Goal: Answer question/provide support: Share knowledge or assist other users

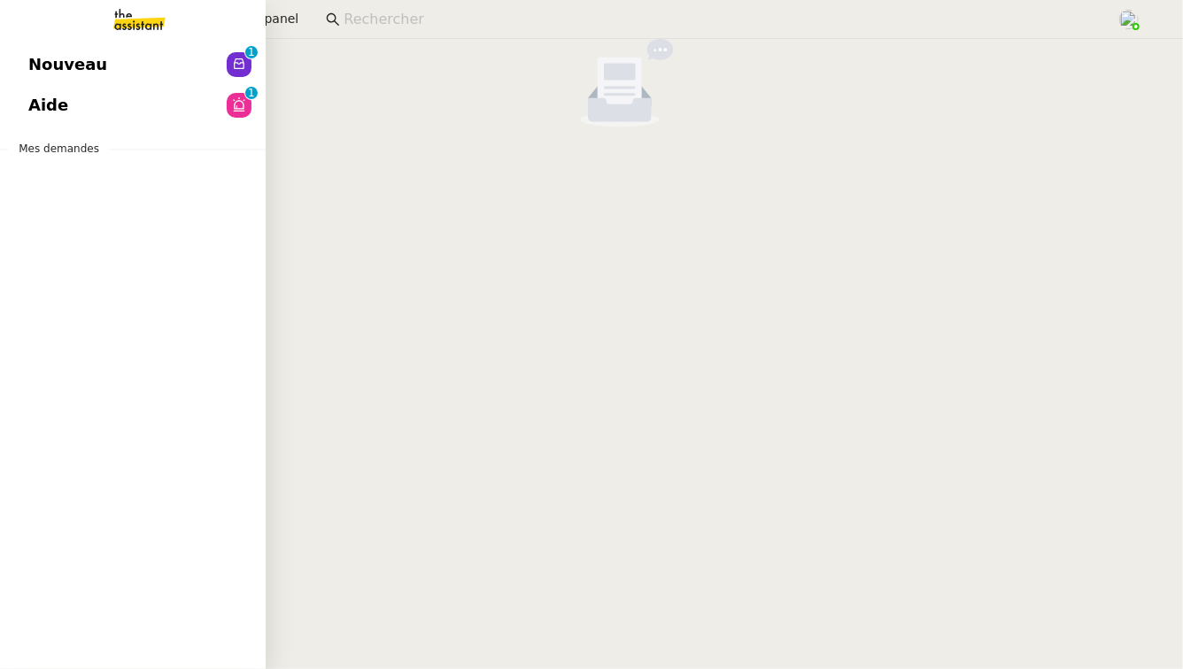
click at [112, 109] on link "Aide 0 1 2 3 4 5 6 7 8 9" at bounding box center [133, 105] width 266 height 41
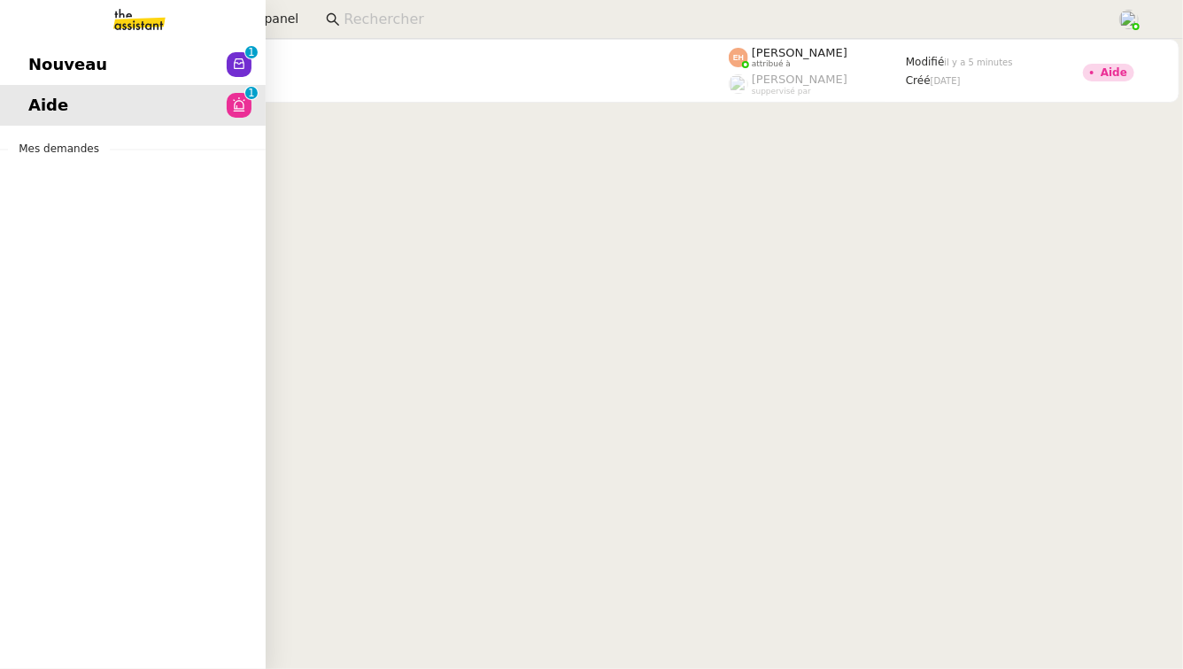
click at [58, 61] on span "Nouveau" at bounding box center [67, 64] width 79 height 27
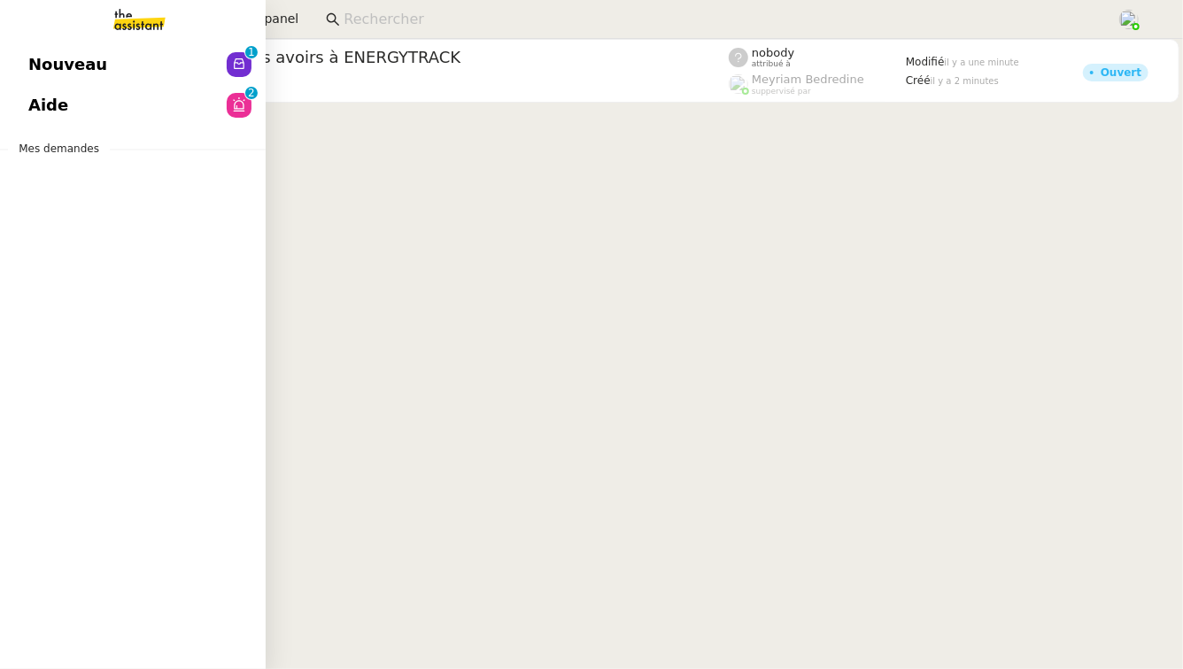
click at [60, 58] on span "Nouveau" at bounding box center [67, 64] width 79 height 27
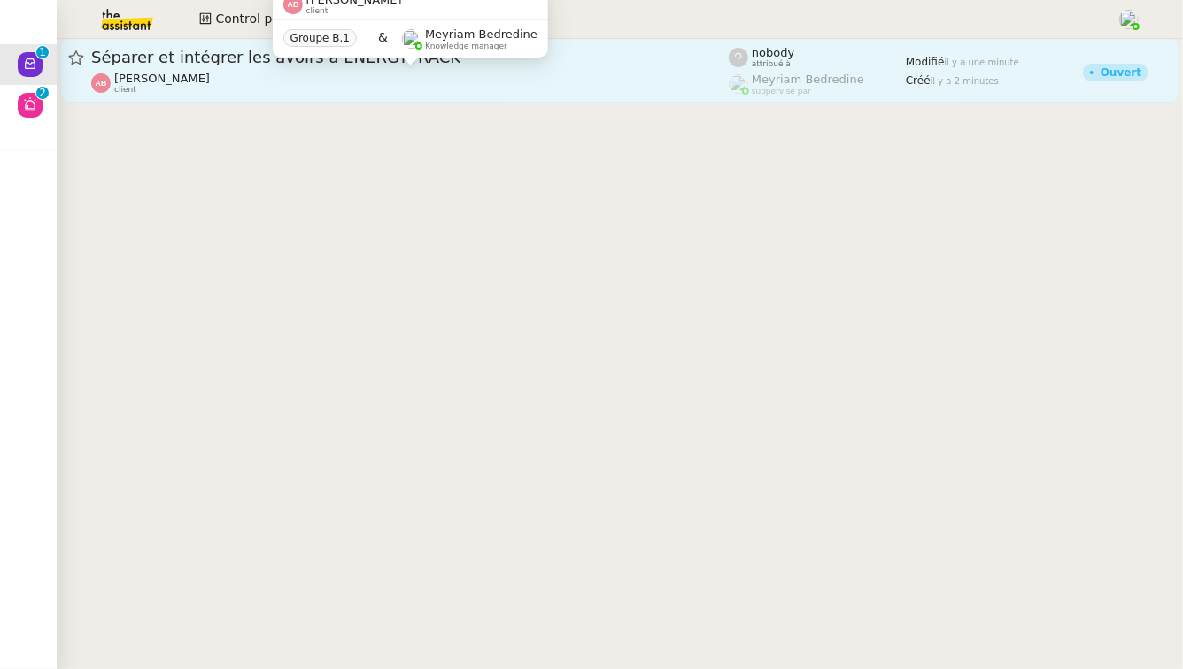
click at [505, 87] on div "[PERSON_NAME] client" at bounding box center [409, 83] width 637 height 23
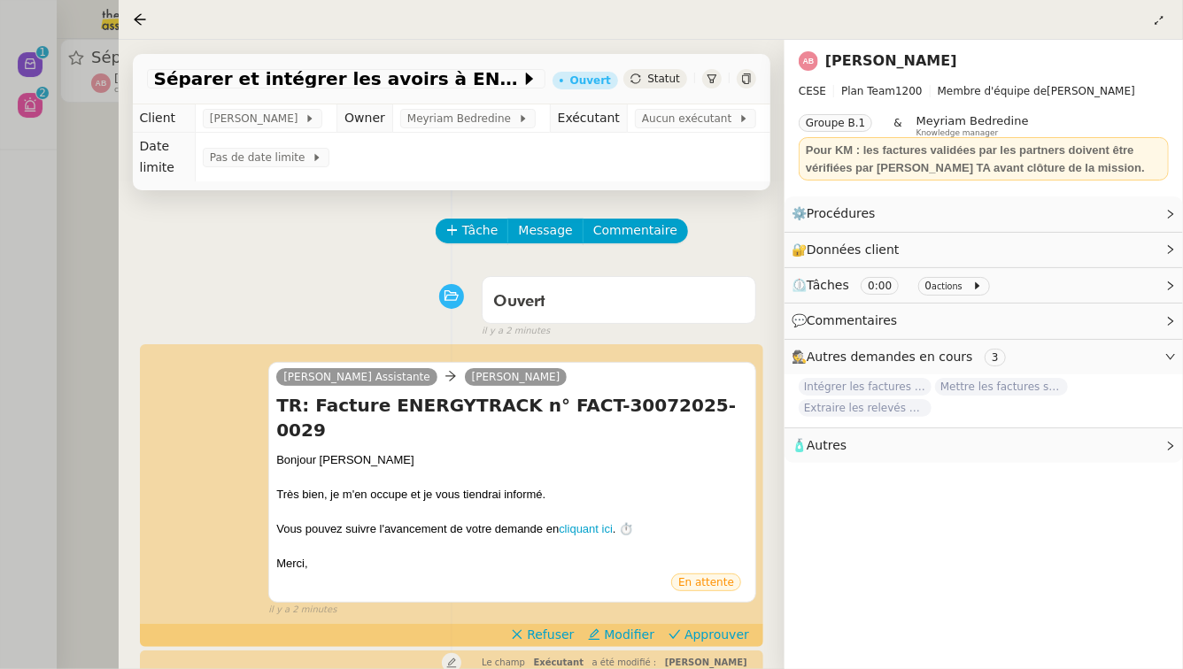
scroll to position [496, 0]
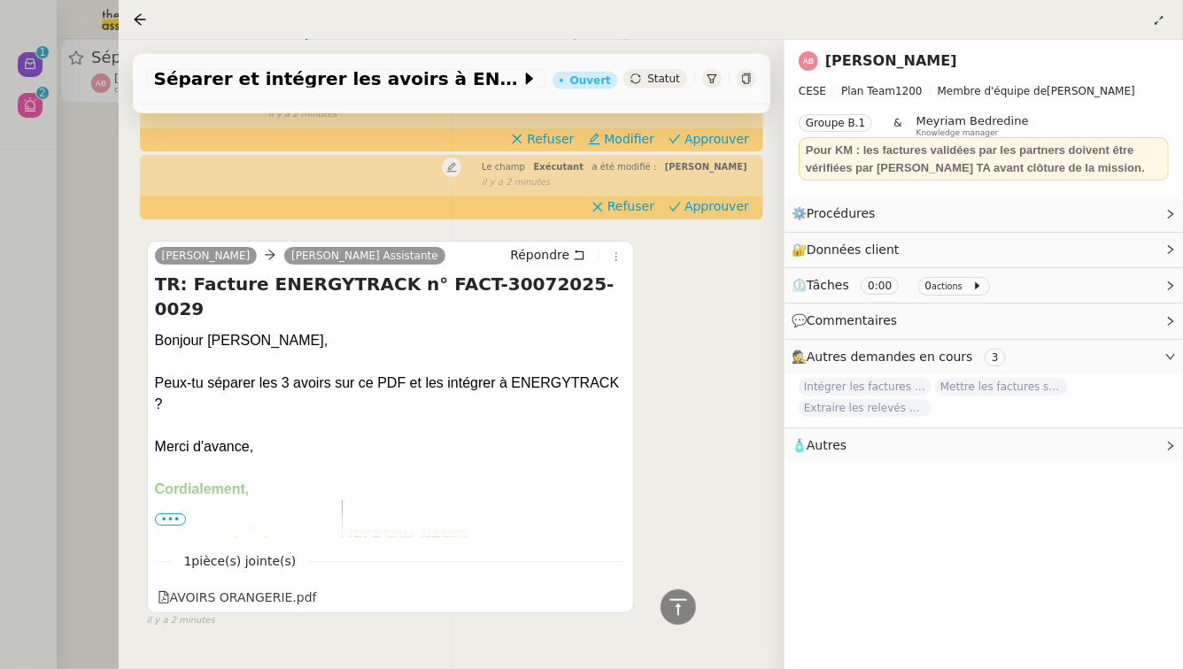
click at [39, 181] on div at bounding box center [591, 334] width 1183 height 669
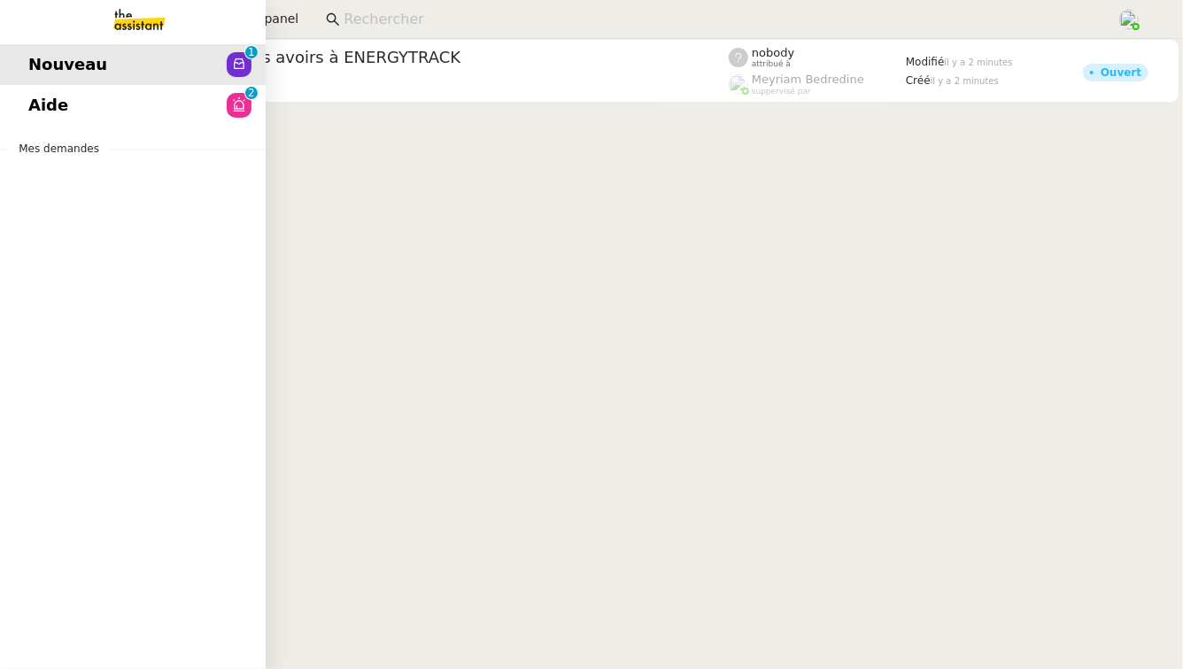
click at [50, 111] on span "Aide" at bounding box center [48, 105] width 40 height 27
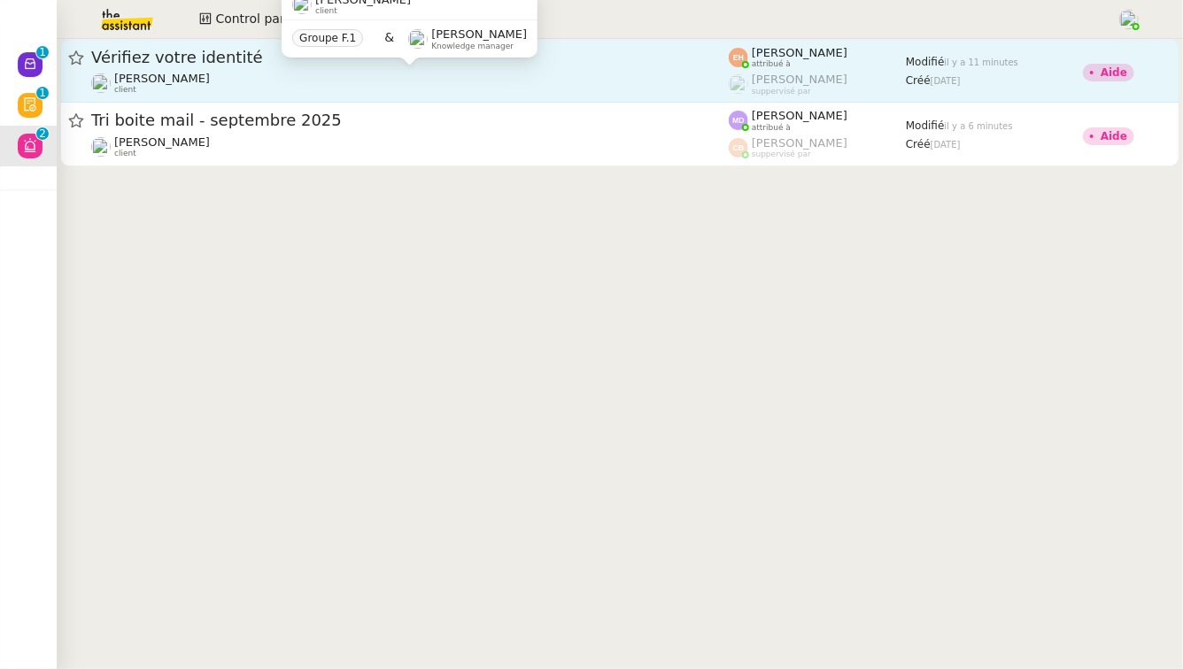
click at [503, 73] on div "[PERSON_NAME] MAS client" at bounding box center [409, 83] width 637 height 23
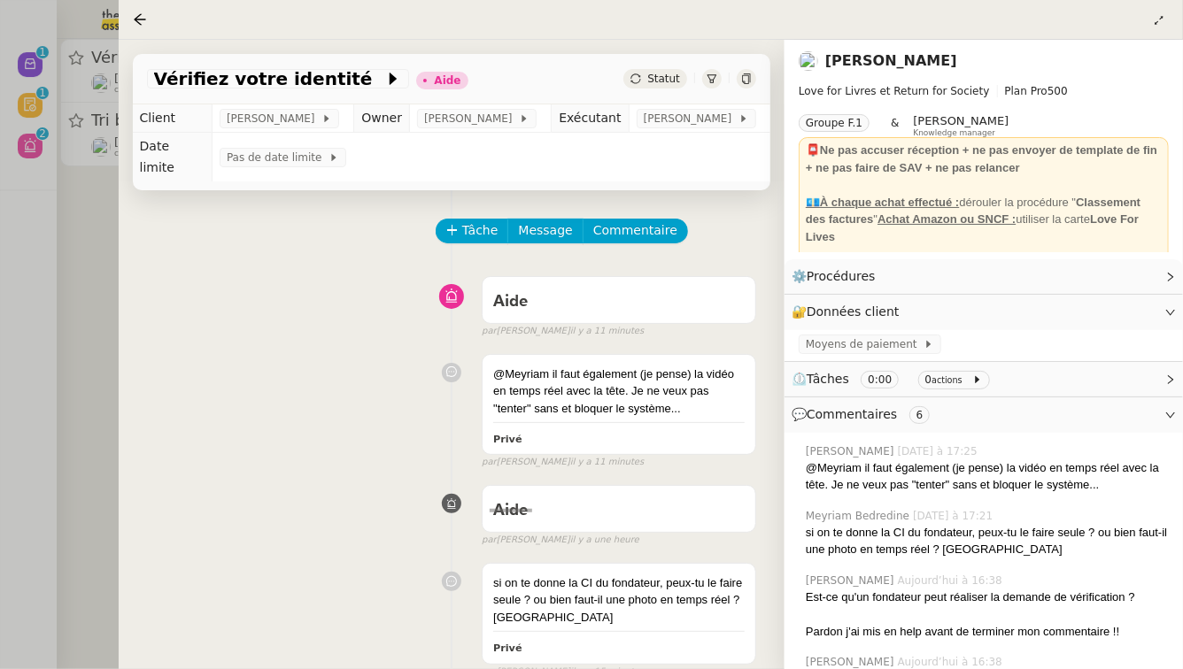
click at [63, 273] on div at bounding box center [591, 334] width 1183 height 669
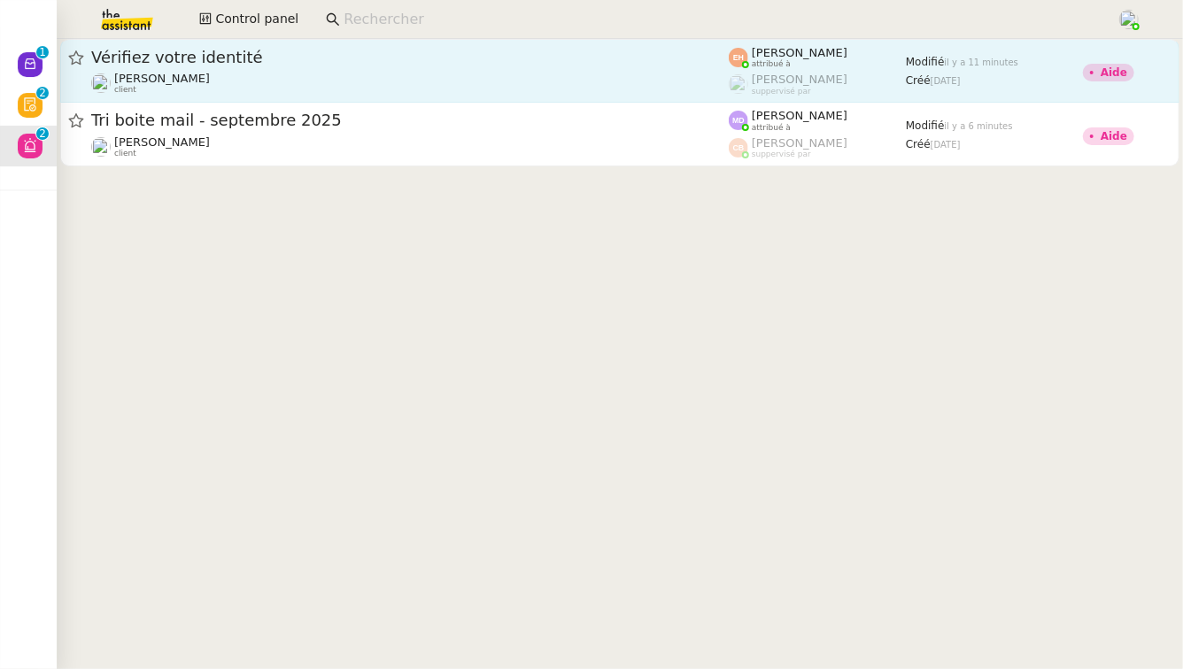
click at [240, 74] on div "[PERSON_NAME] MAS client" at bounding box center [409, 83] width 637 height 23
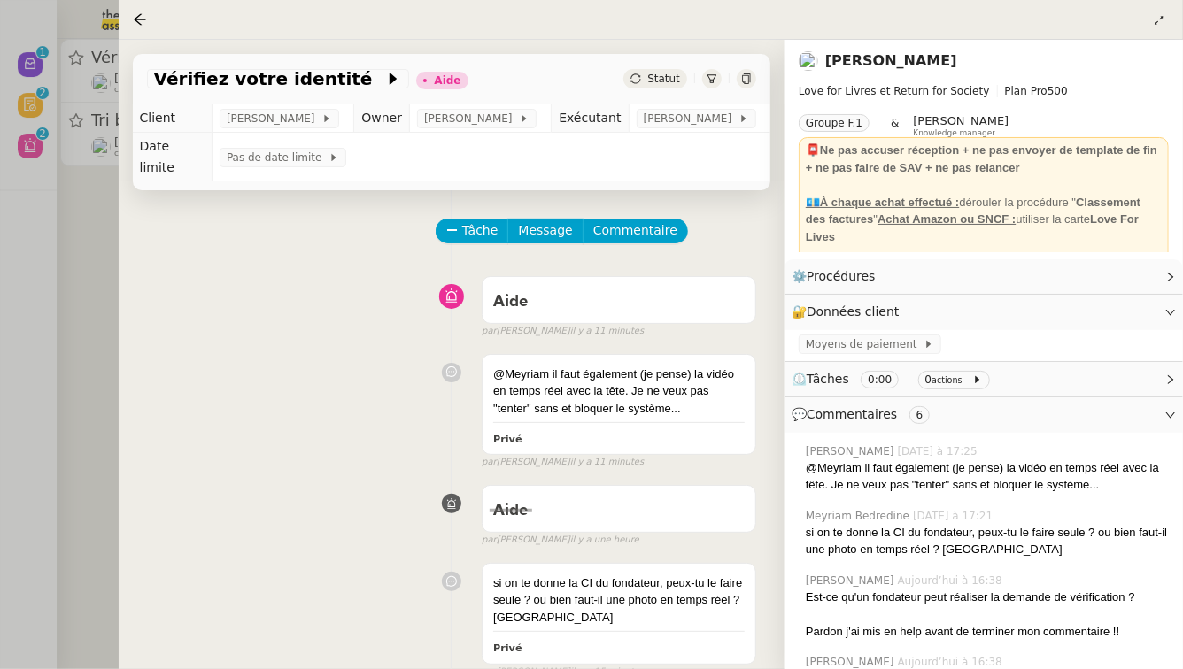
click at [76, 306] on div at bounding box center [591, 334] width 1183 height 669
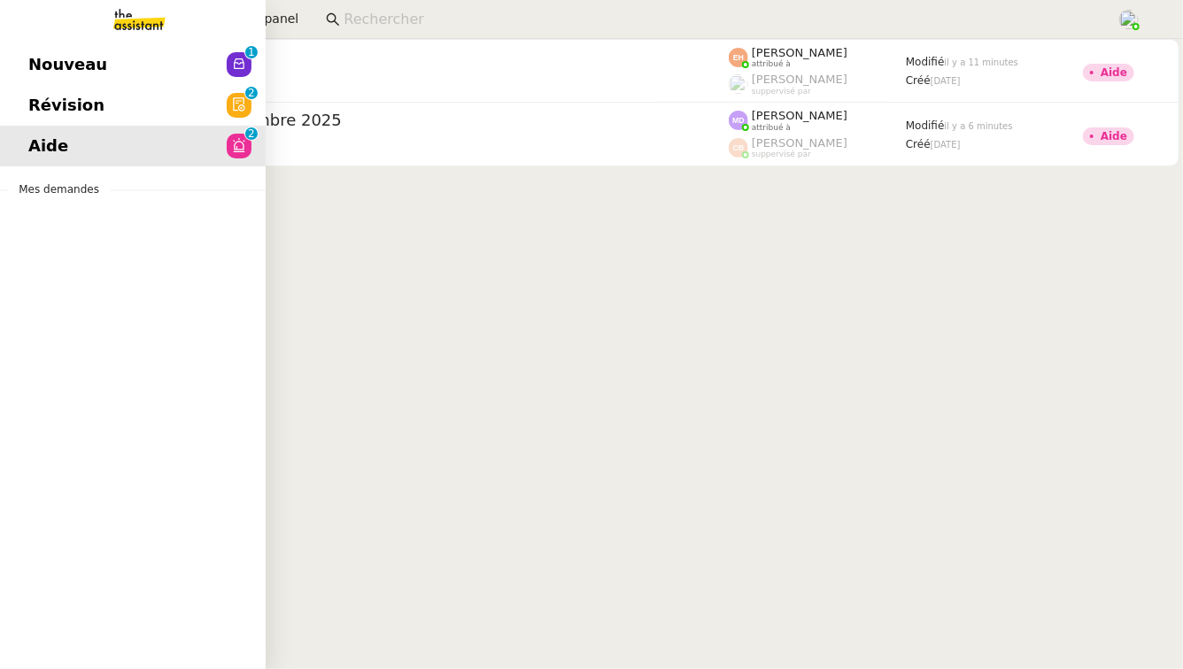
click at [57, 111] on span "Révision" at bounding box center [66, 105] width 76 height 27
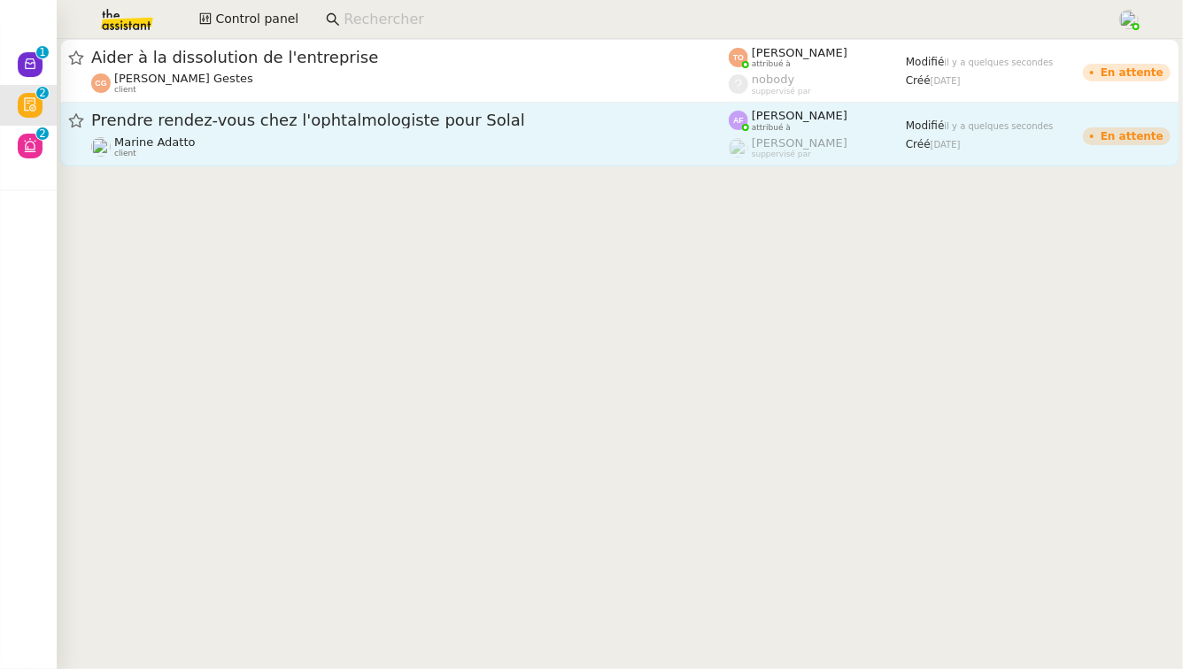
click at [382, 126] on span "Prendre rendez-vous chez l'ophtalmologiste pour Solal" at bounding box center [409, 120] width 637 height 16
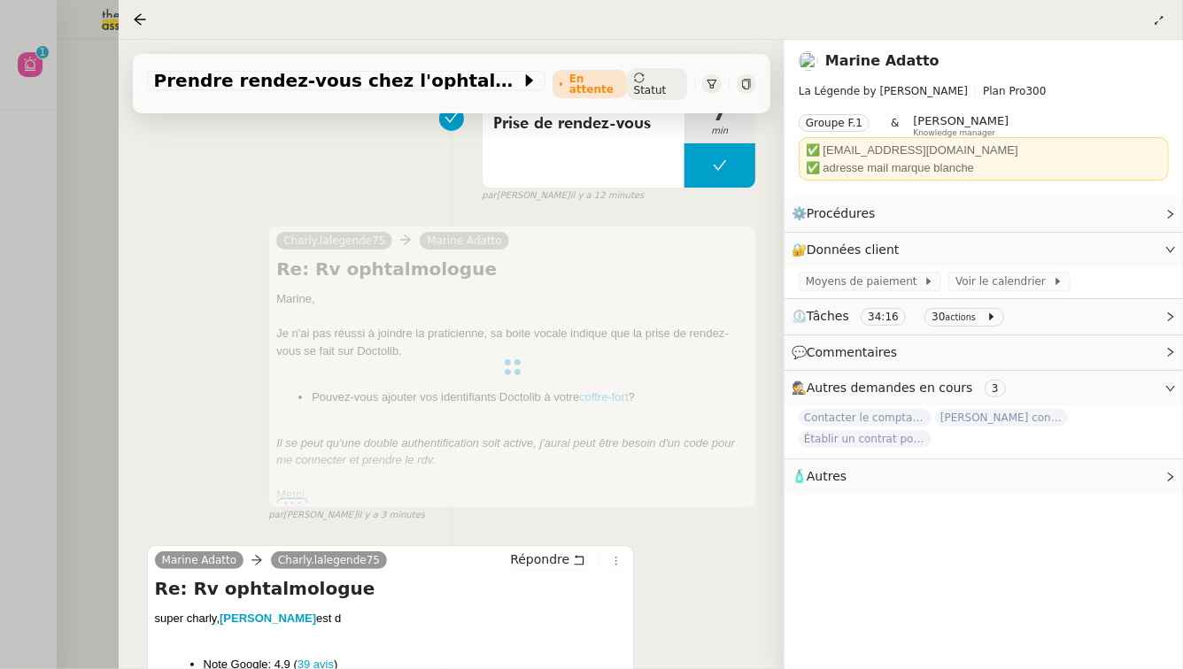
scroll to position [259, 0]
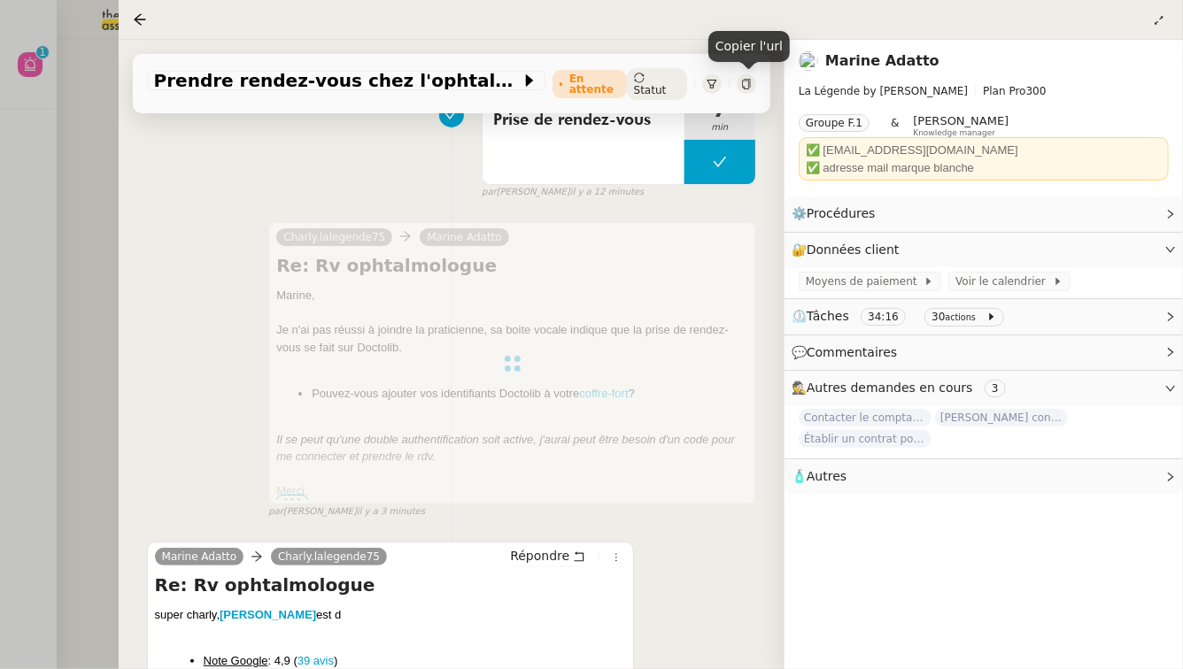
click at [748, 88] on icon at bounding box center [746, 84] width 11 height 11
click at [36, 199] on div at bounding box center [591, 334] width 1183 height 669
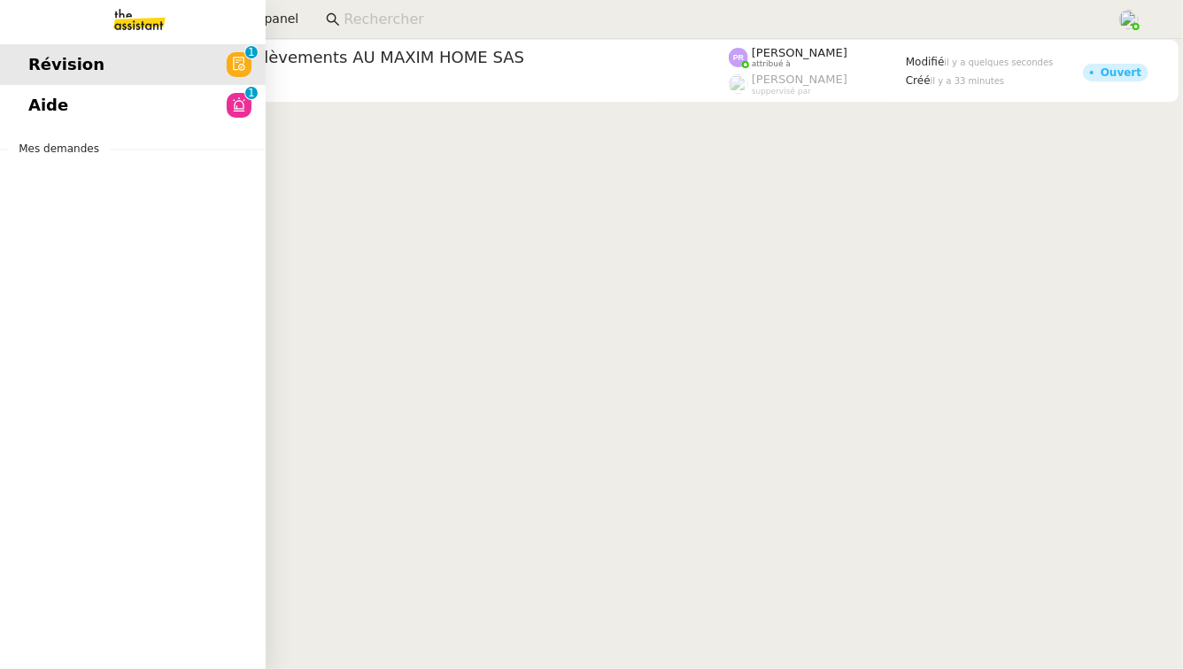
click at [89, 106] on link "Aide 0 1 2 3 4 5 6 7 8 9" at bounding box center [133, 105] width 266 height 41
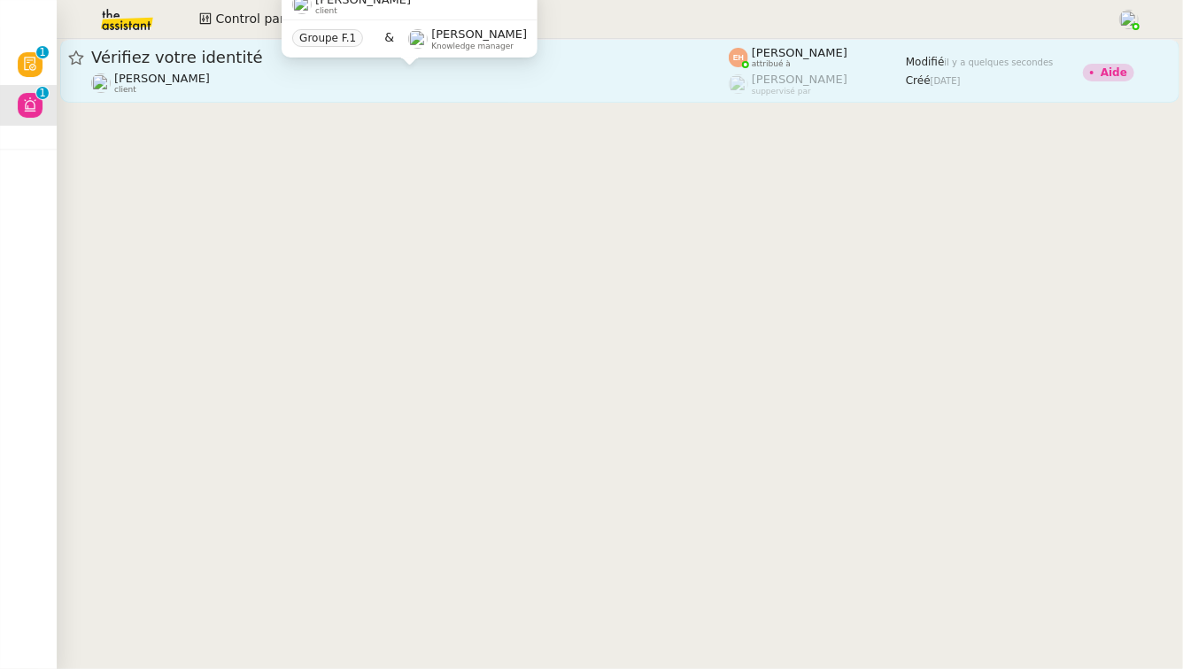
click at [434, 78] on div "[PERSON_NAME] MAS client" at bounding box center [409, 83] width 637 height 23
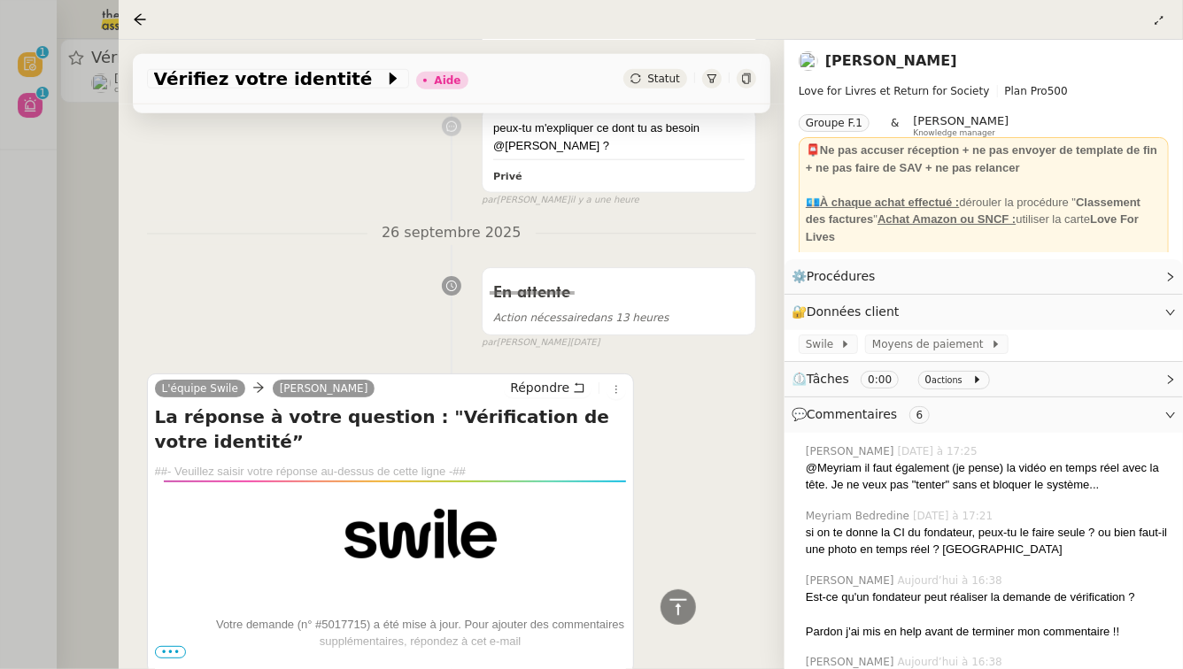
scroll to position [851, 0]
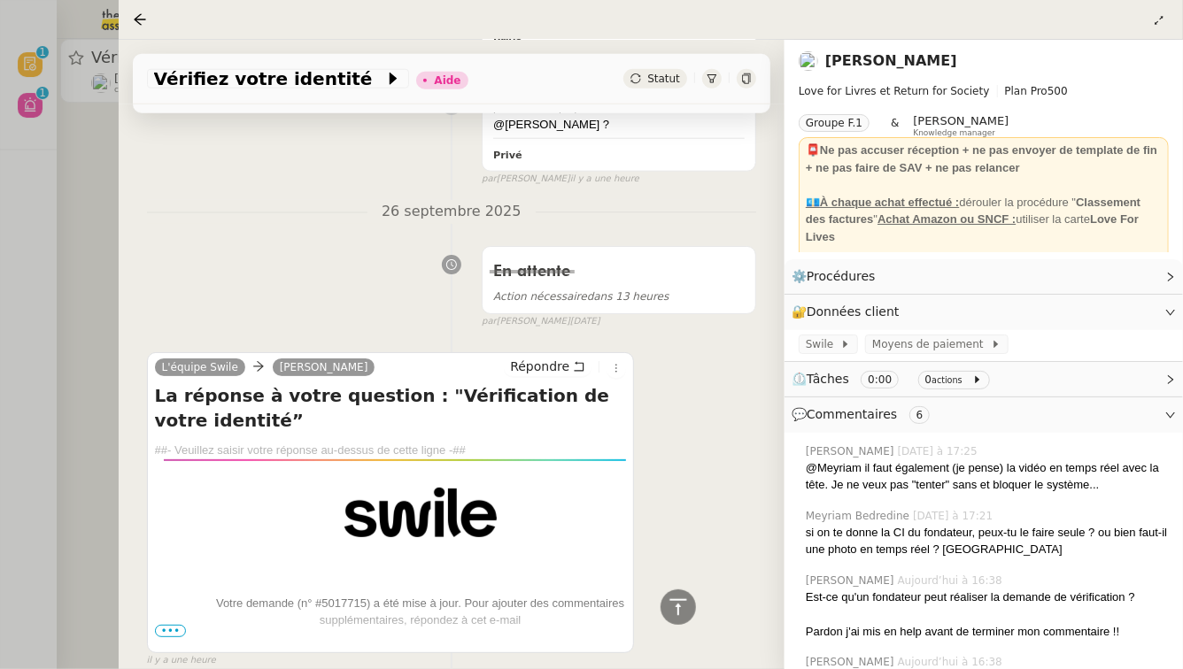
click at [168, 625] on span "•••" at bounding box center [171, 631] width 32 height 12
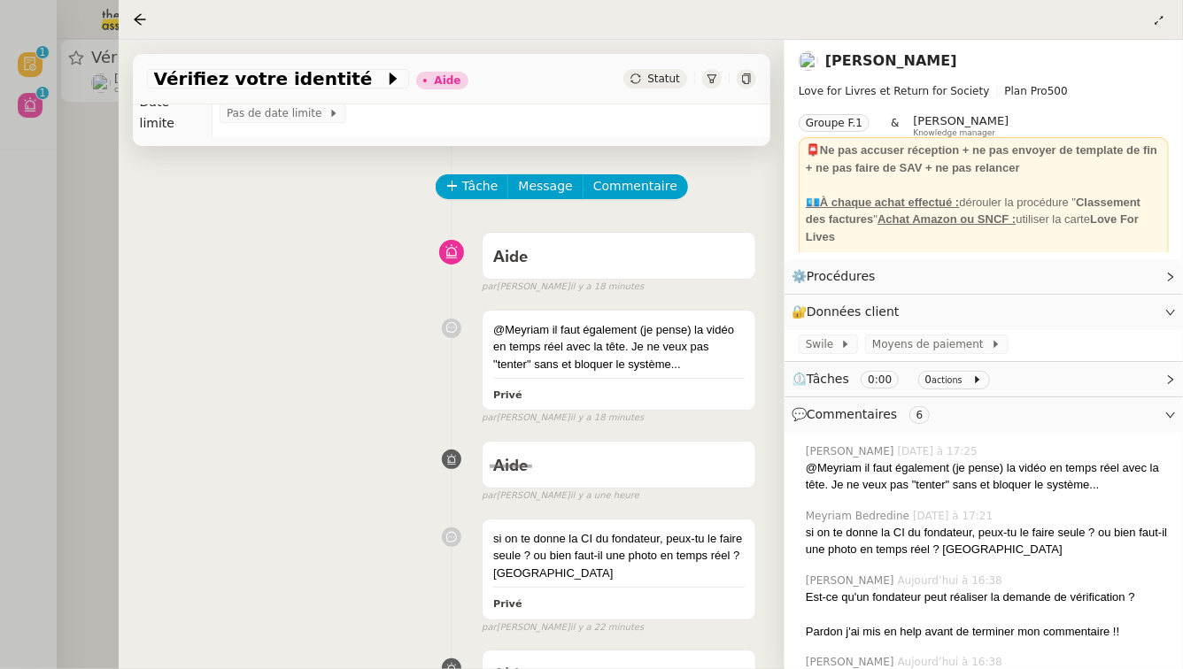
scroll to position [47, 0]
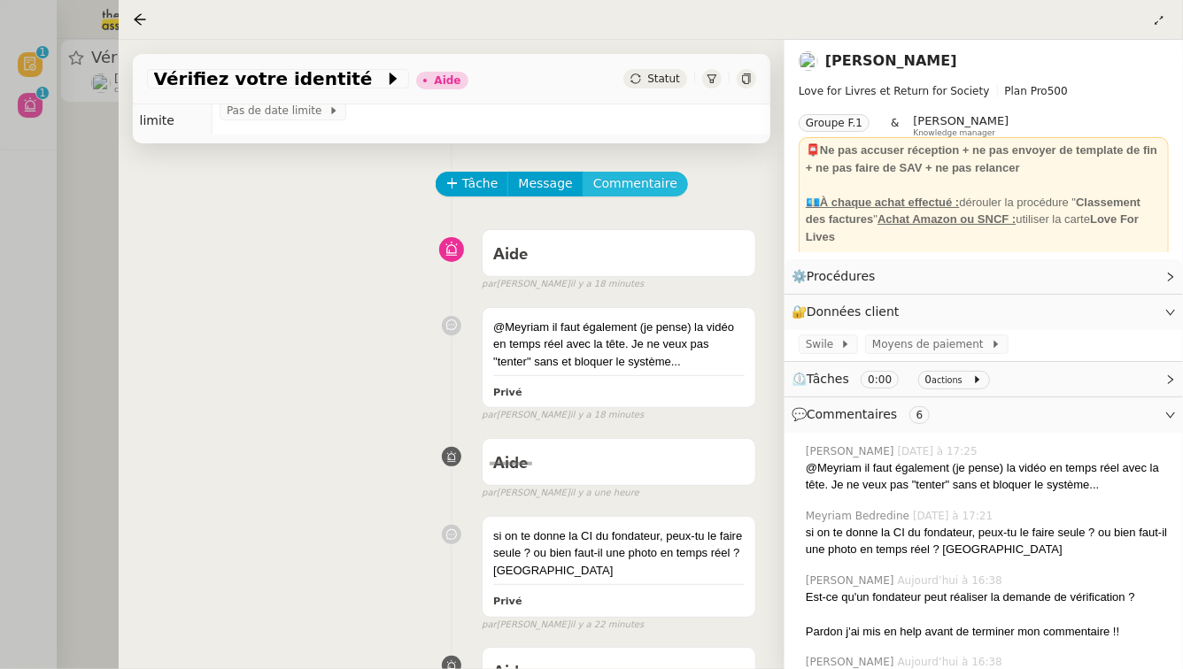
click at [644, 173] on span "Commentaire" at bounding box center [635, 183] width 84 height 20
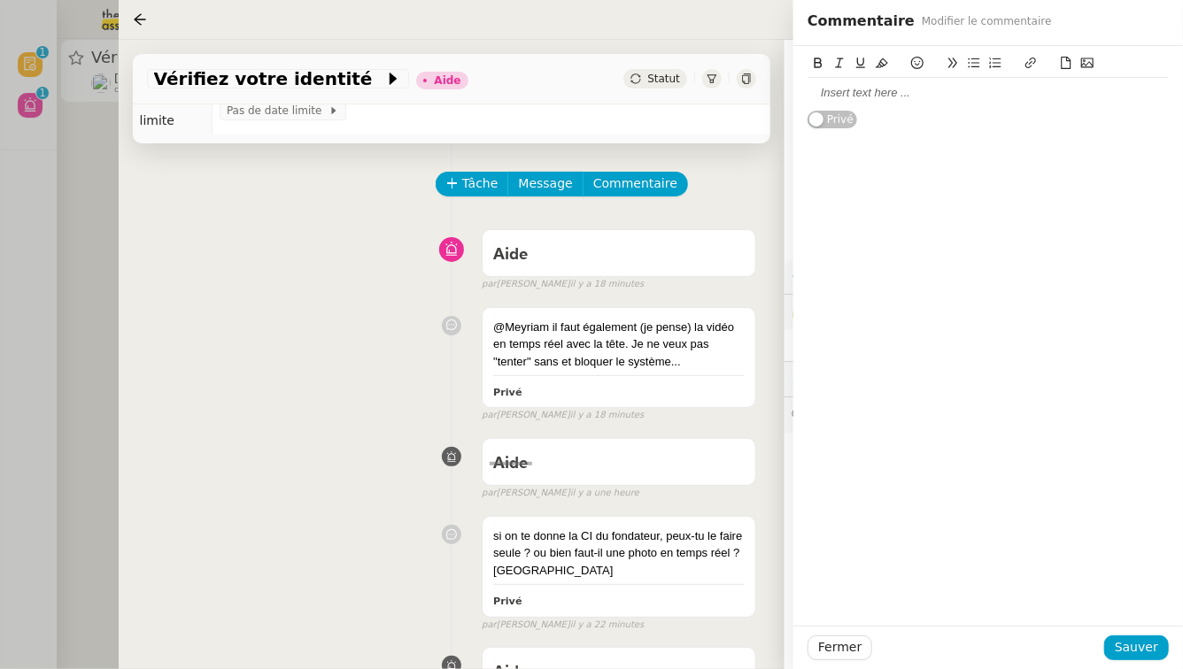
click at [997, 96] on div at bounding box center [987, 93] width 361 height 16
click at [1159, 643] on button "Sauver" at bounding box center [1136, 648] width 65 height 25
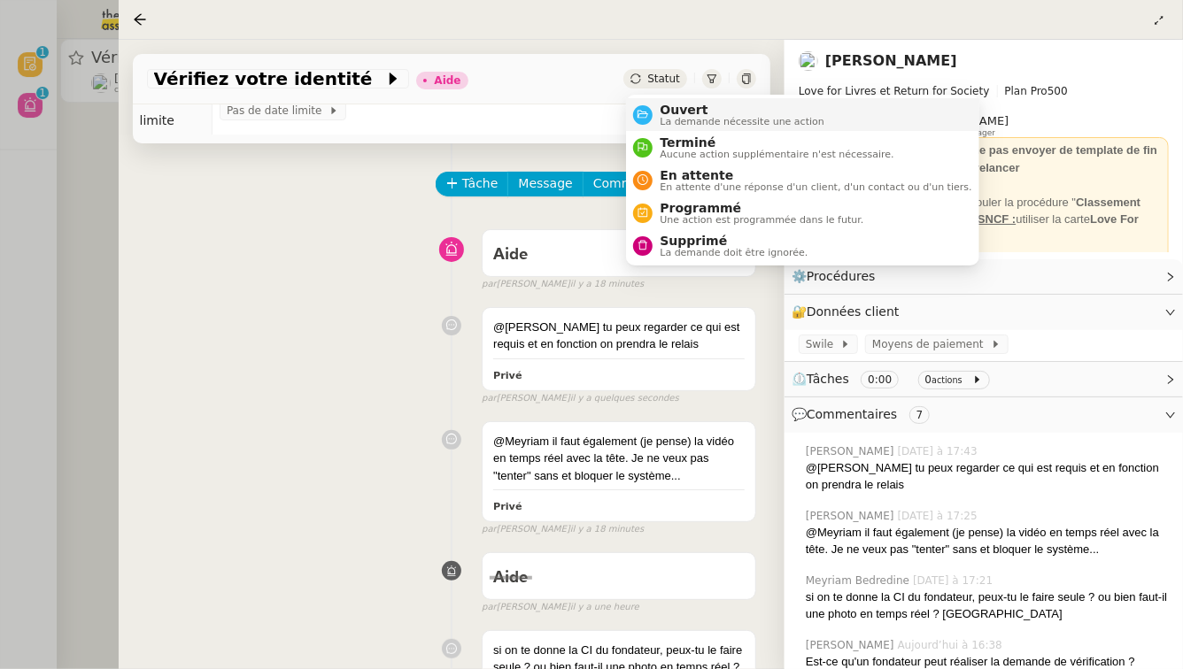
click at [684, 117] on span "La demande nécessite une action" at bounding box center [741, 122] width 165 height 10
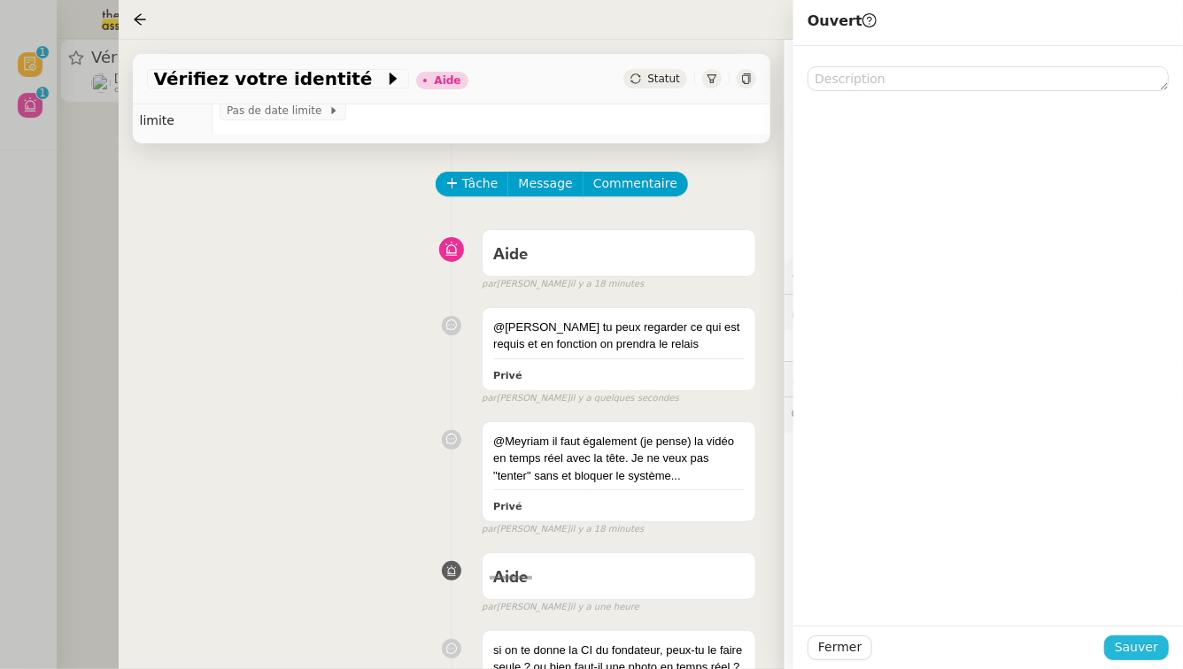
click at [1157, 647] on span "Sauver" at bounding box center [1135, 647] width 43 height 20
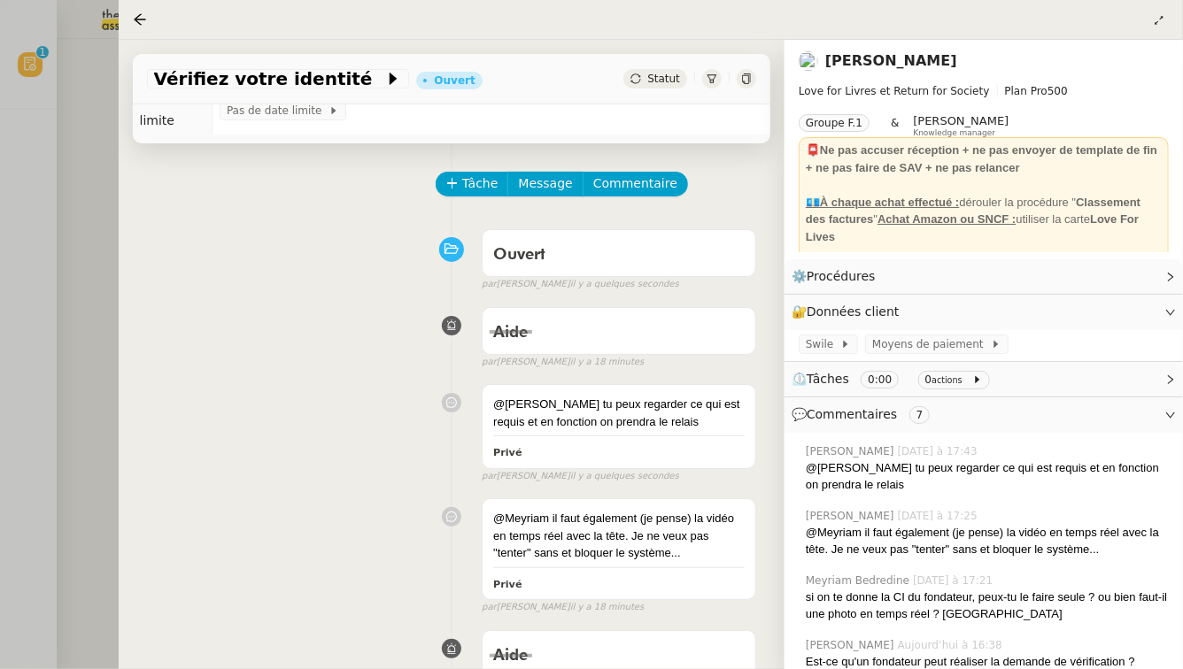
click at [66, 62] on div at bounding box center [591, 334] width 1183 height 669
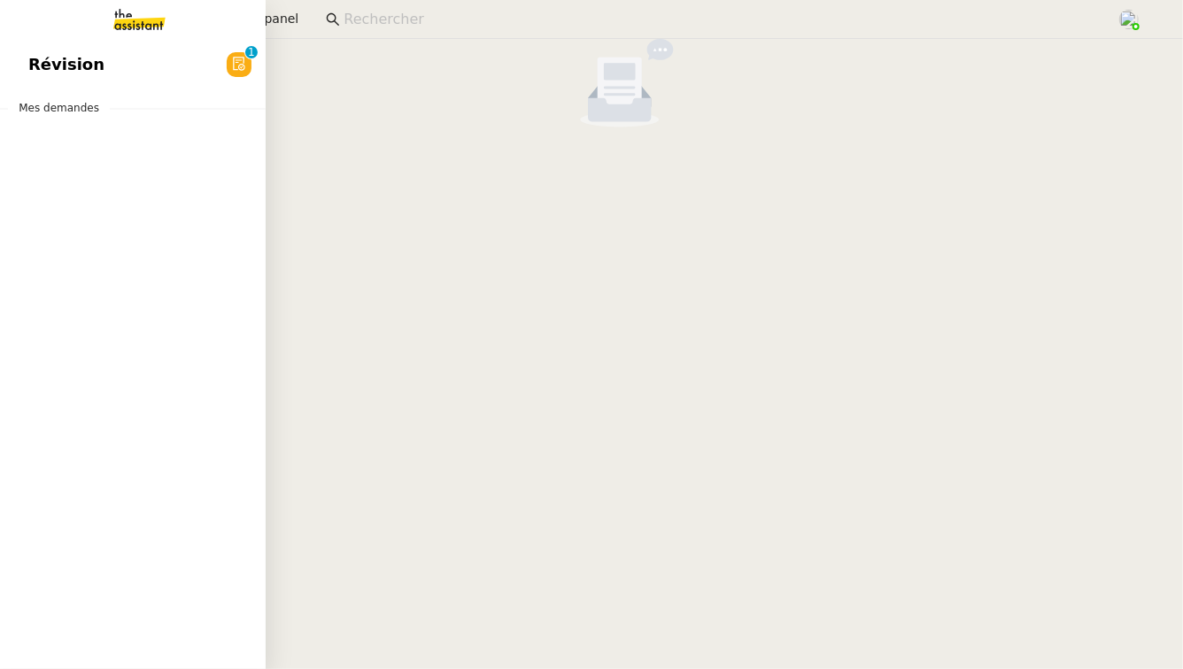
click at [28, 60] on span "Révision" at bounding box center [66, 64] width 76 height 27
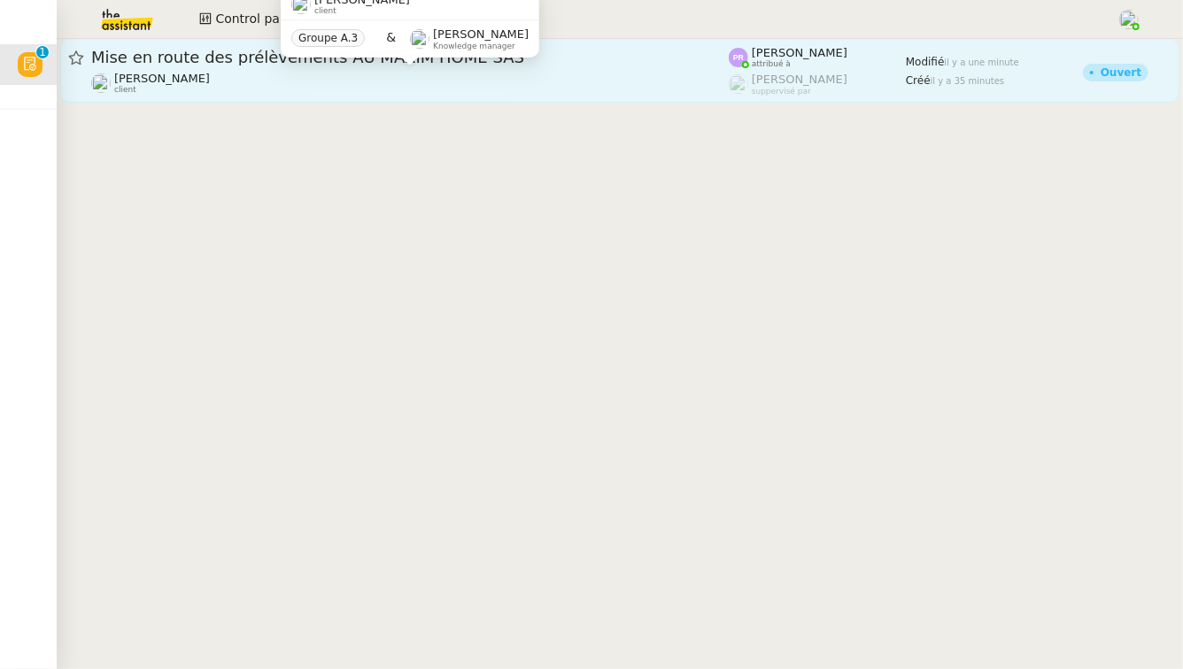
click at [328, 79] on div "[PERSON_NAME] client" at bounding box center [409, 83] width 637 height 23
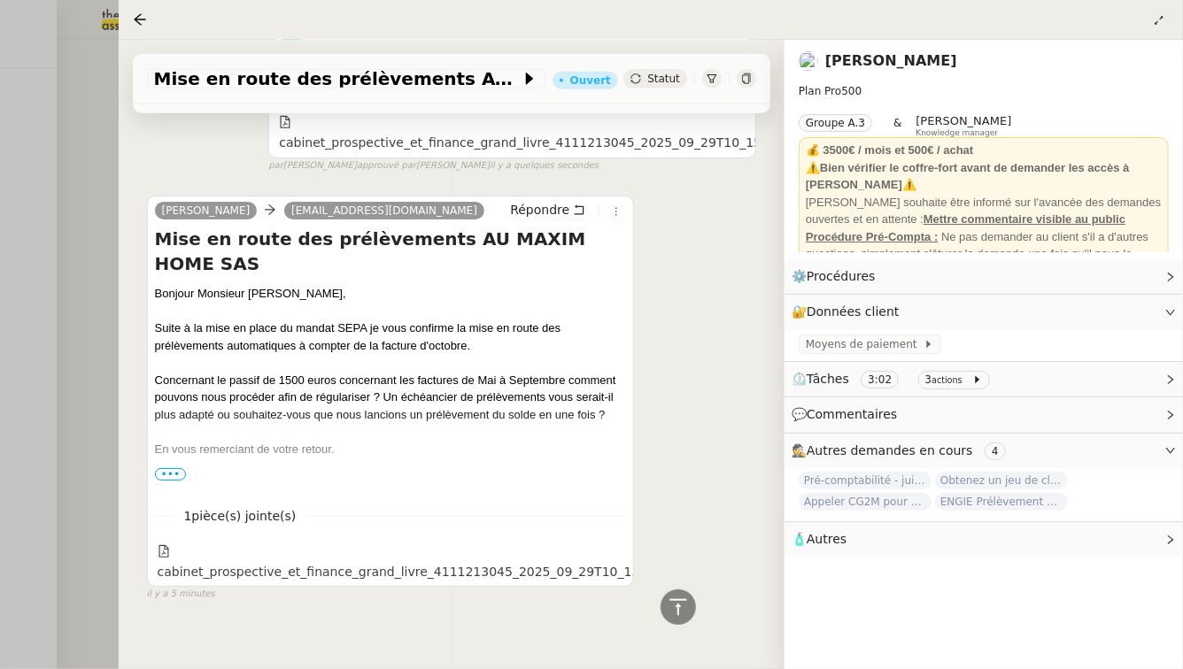
scroll to position [636, 0]
click at [31, 61] on div at bounding box center [591, 334] width 1183 height 669
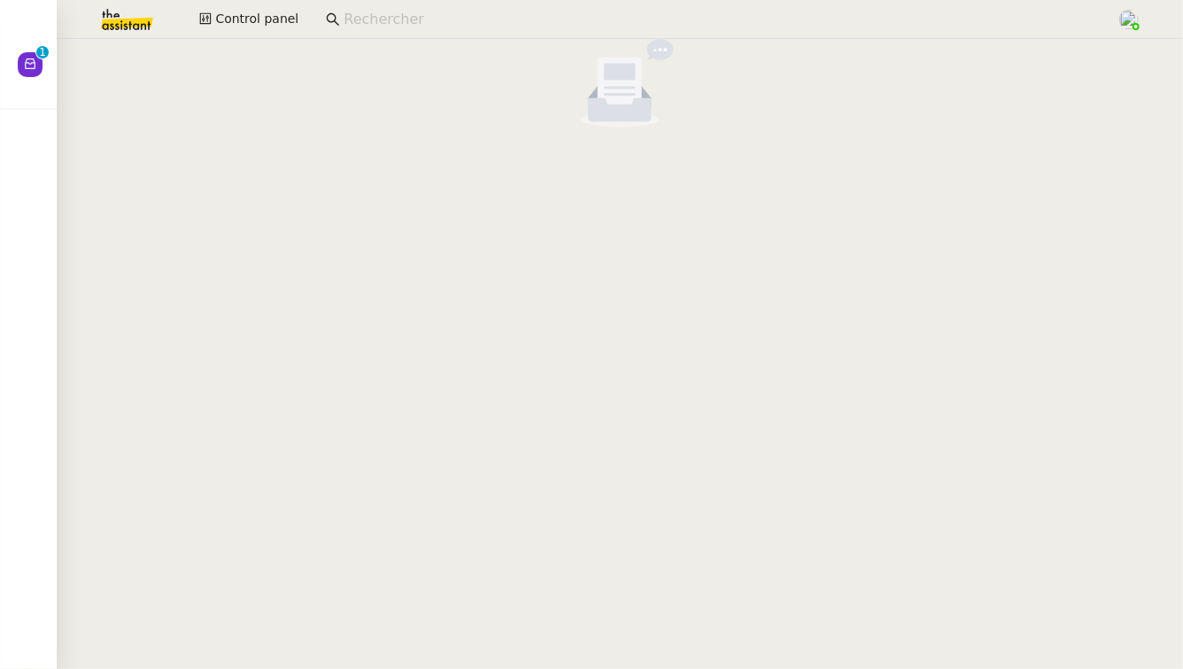
click at [31, 61] on div at bounding box center [591, 334] width 1183 height 669
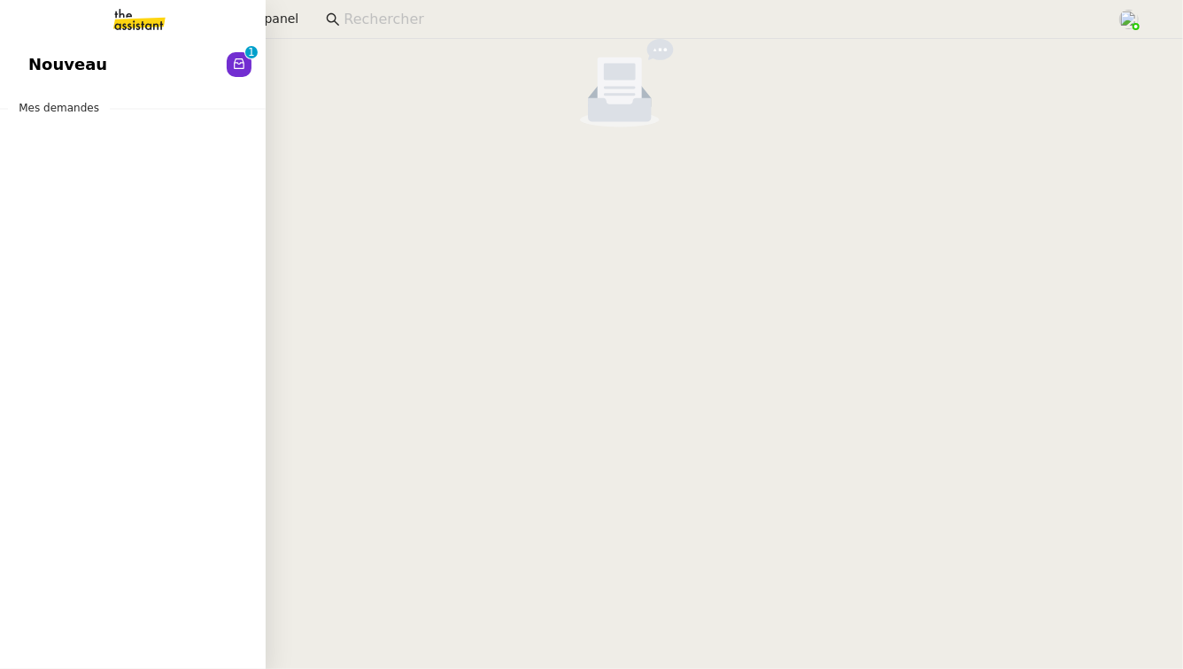
click at [35, 61] on span "Nouveau" at bounding box center [67, 64] width 79 height 27
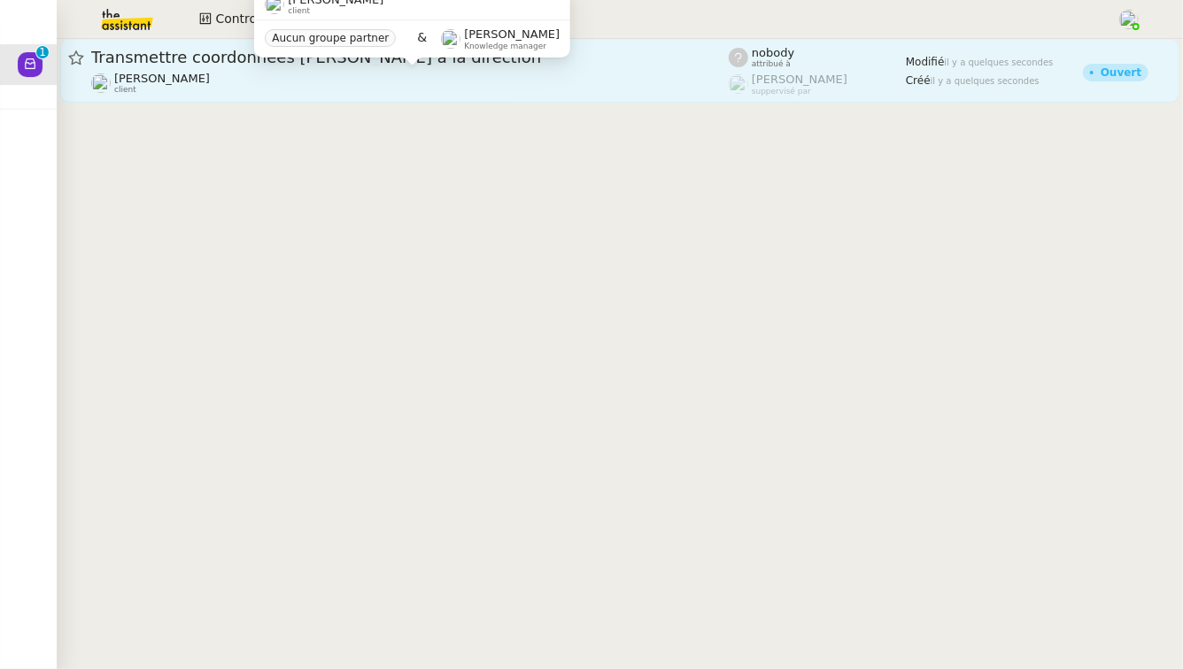
click at [406, 89] on div "[PERSON_NAME] client" at bounding box center [409, 83] width 637 height 23
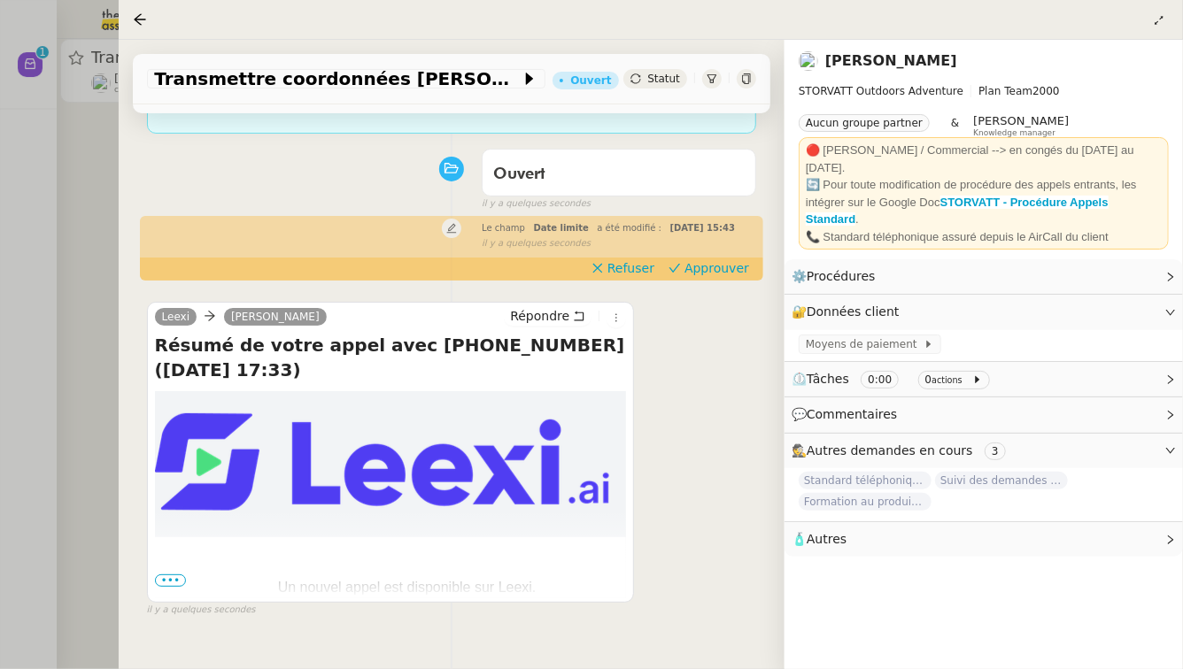
scroll to position [229, 0]
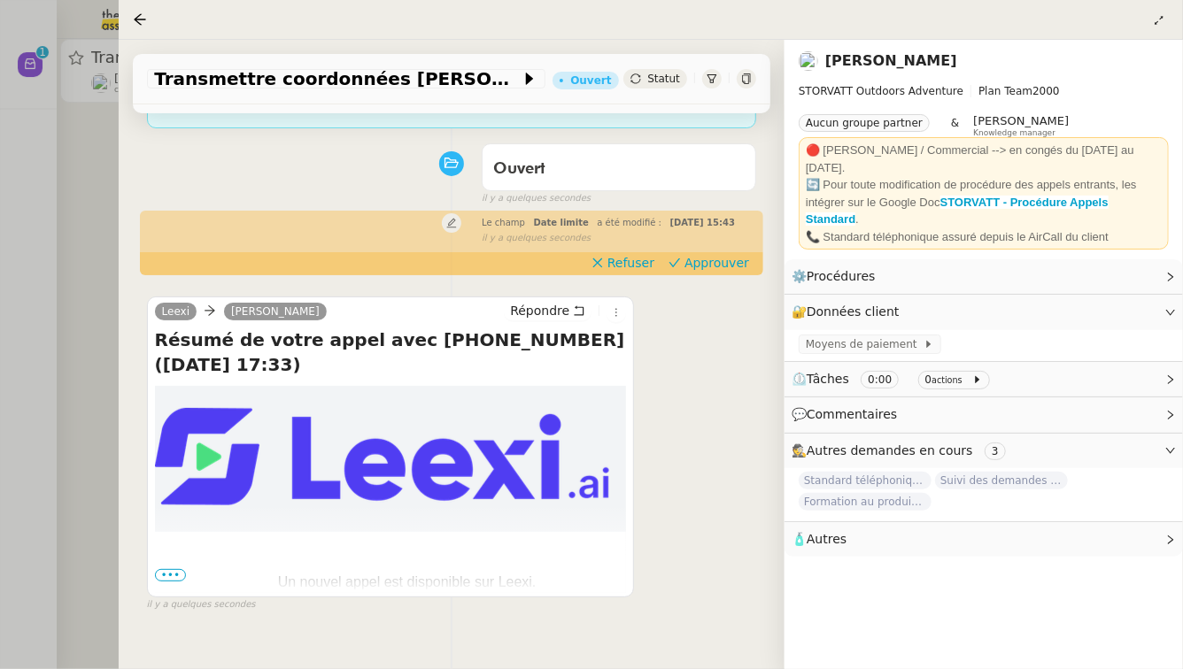
click at [63, 291] on div at bounding box center [591, 334] width 1183 height 669
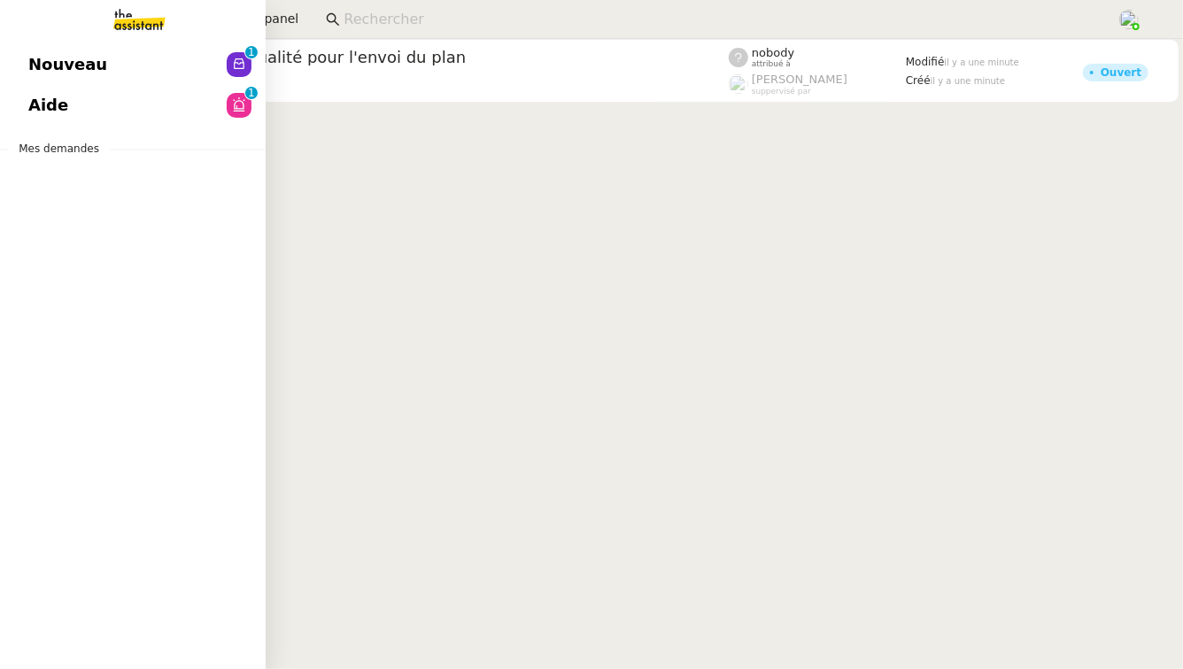
click at [27, 54] on link "Nouveau 0 1 2 3 4 5 6 7 8 9" at bounding box center [133, 64] width 266 height 41
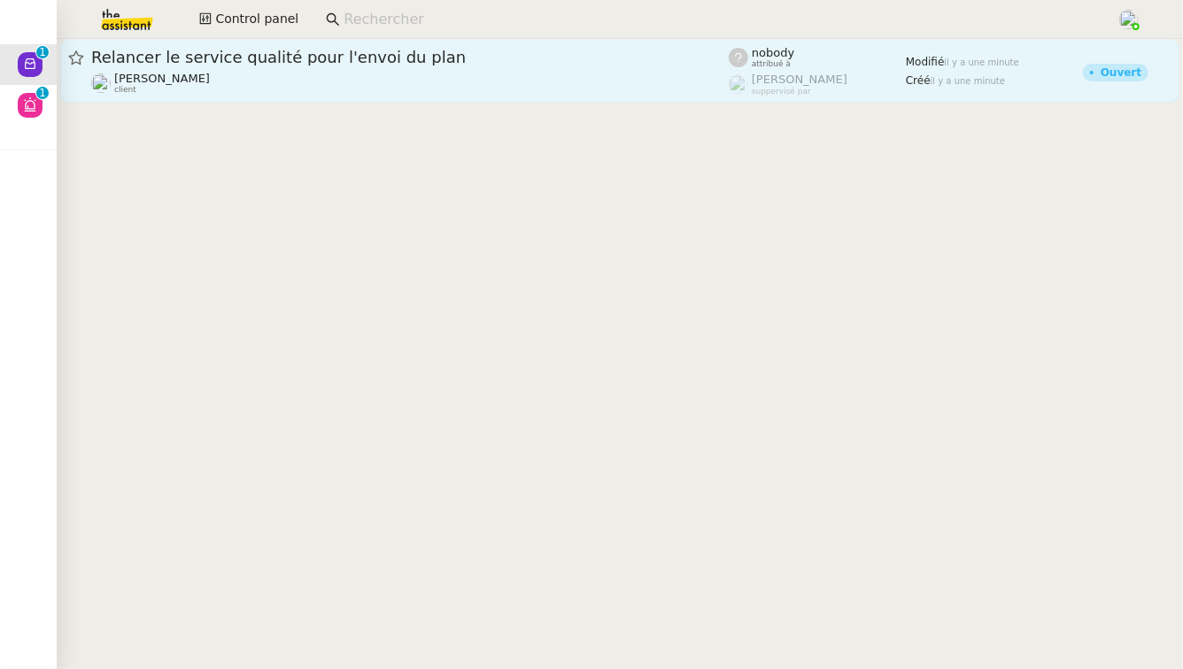
click at [386, 50] on span "Relancer le service qualité pour l'envoi du plan" at bounding box center [409, 58] width 637 height 16
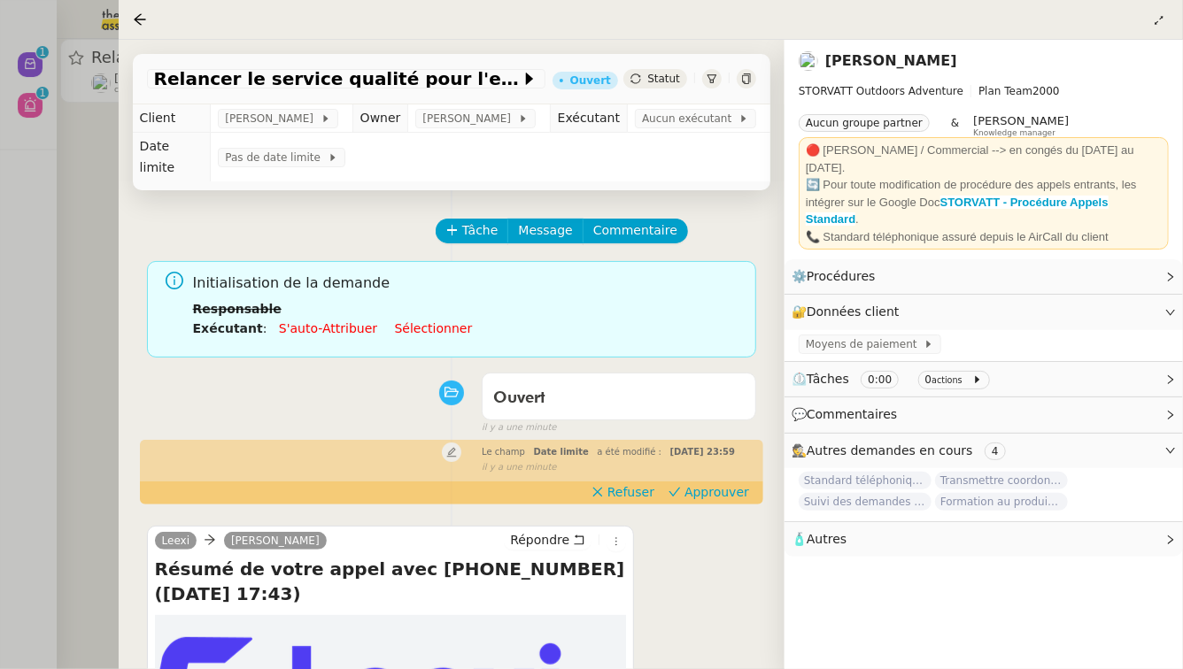
click at [73, 191] on div at bounding box center [591, 334] width 1183 height 669
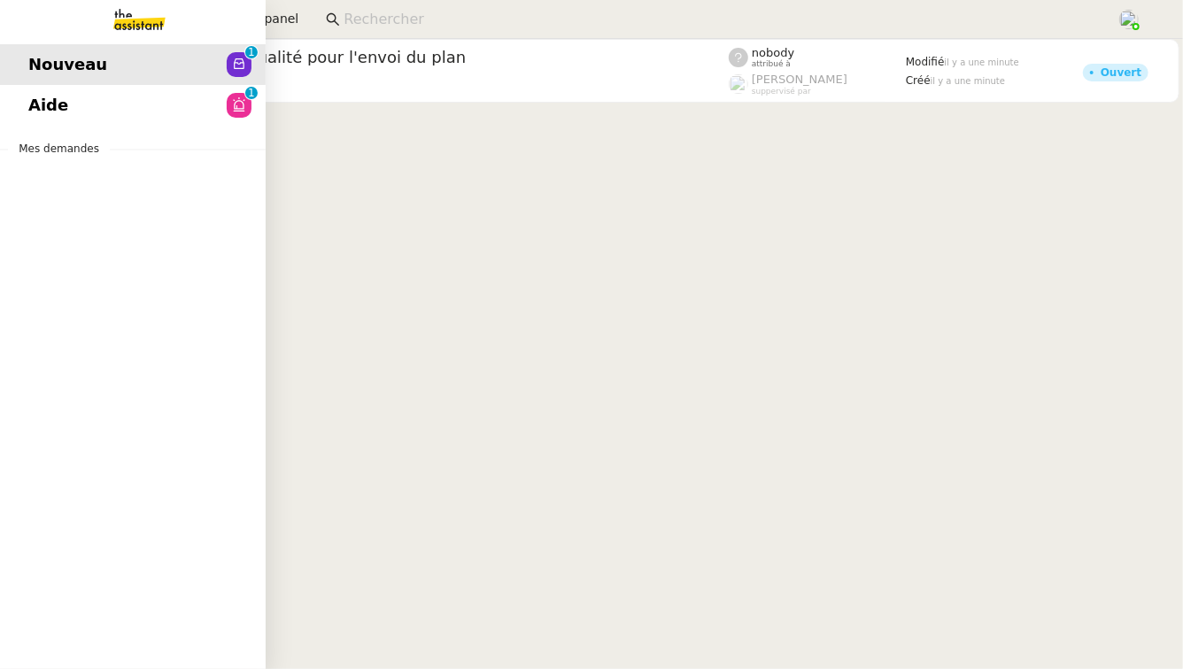
click at [30, 86] on link "Aide 0 1 2 3 4 5 6 7 8 9" at bounding box center [133, 105] width 266 height 41
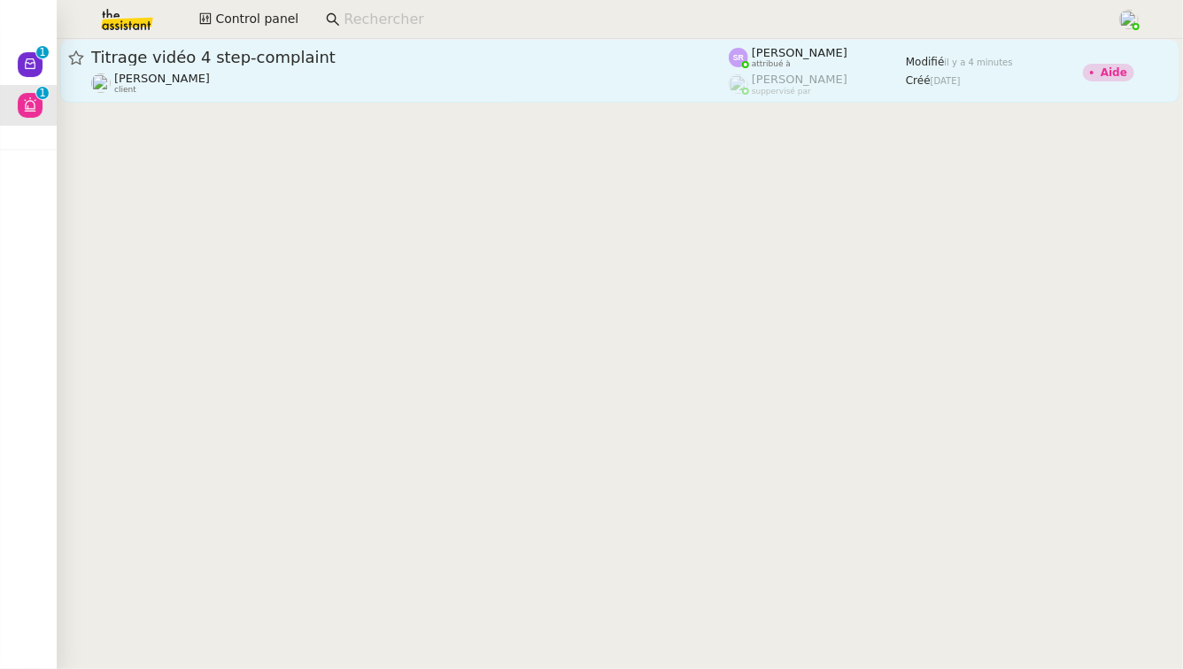
click at [457, 58] on span "Titrage vidéo 4 step-complaint" at bounding box center [409, 58] width 637 height 16
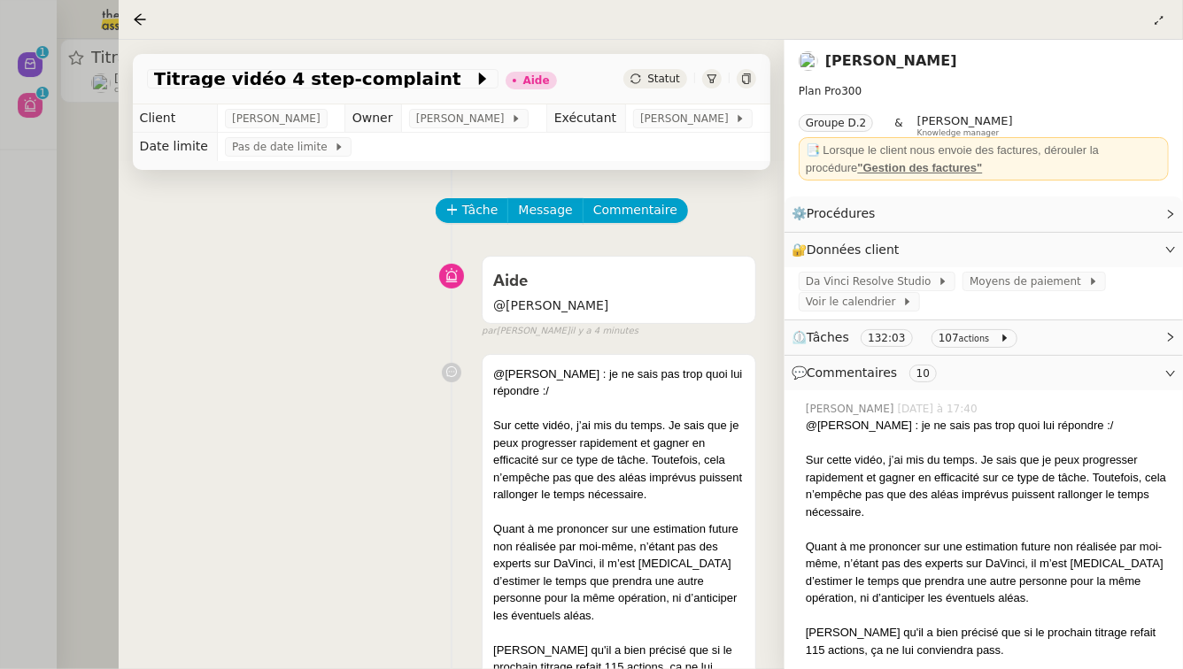
click at [63, 214] on div at bounding box center [591, 334] width 1183 height 669
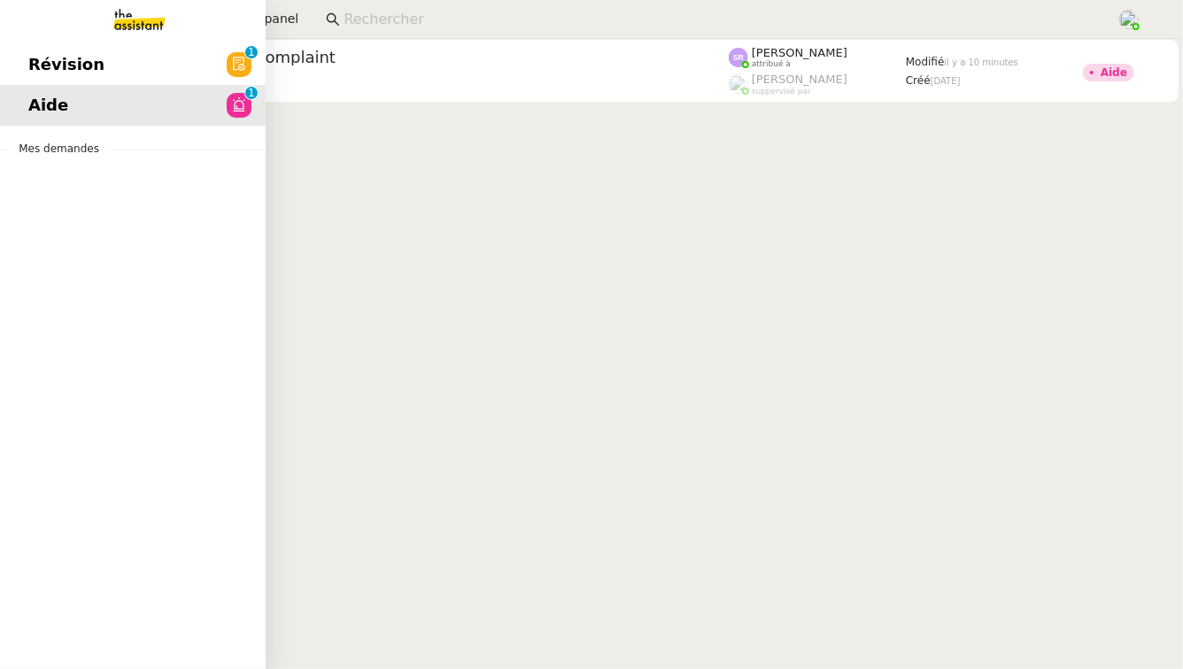
click at [38, 42] on div "Révision 0 1 2 3 4 5 6 7 8 9 Aide 0 1 2 3 4 5 6 7 8 9 Mes demandes" at bounding box center [133, 354] width 266 height 630
click at [42, 49] on link "Révision 0 1 2 3 4 5 6 7 8 9" at bounding box center [133, 64] width 266 height 41
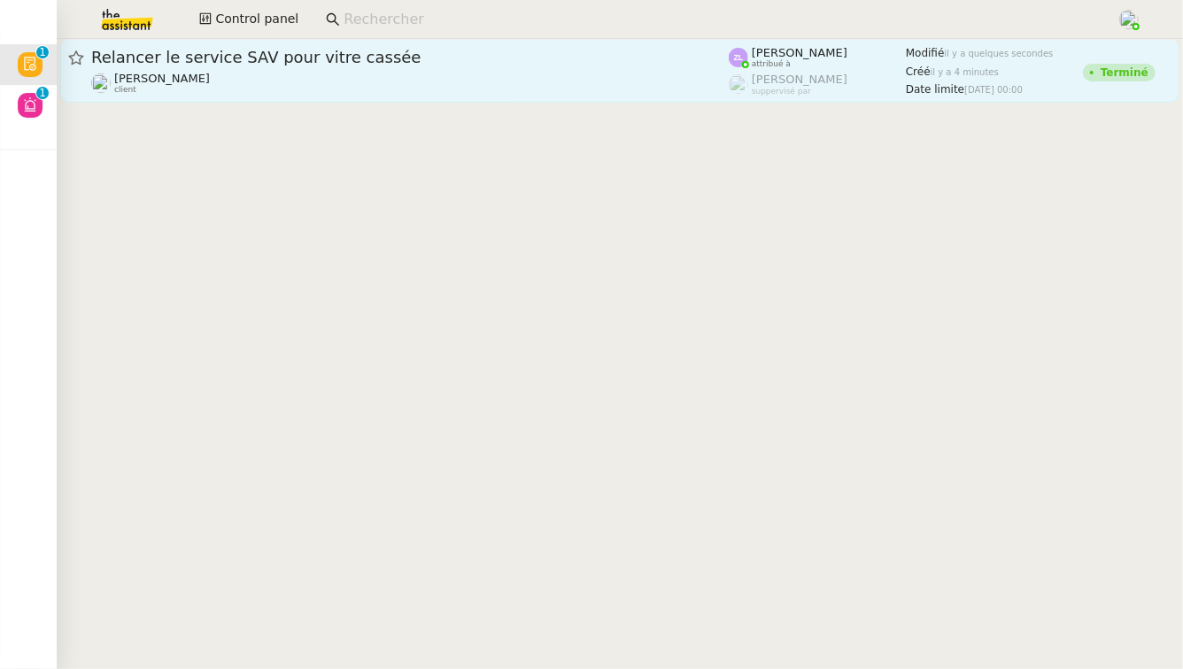
click at [366, 58] on span "Relancer le service SAV pour vitre cassée" at bounding box center [409, 58] width 637 height 16
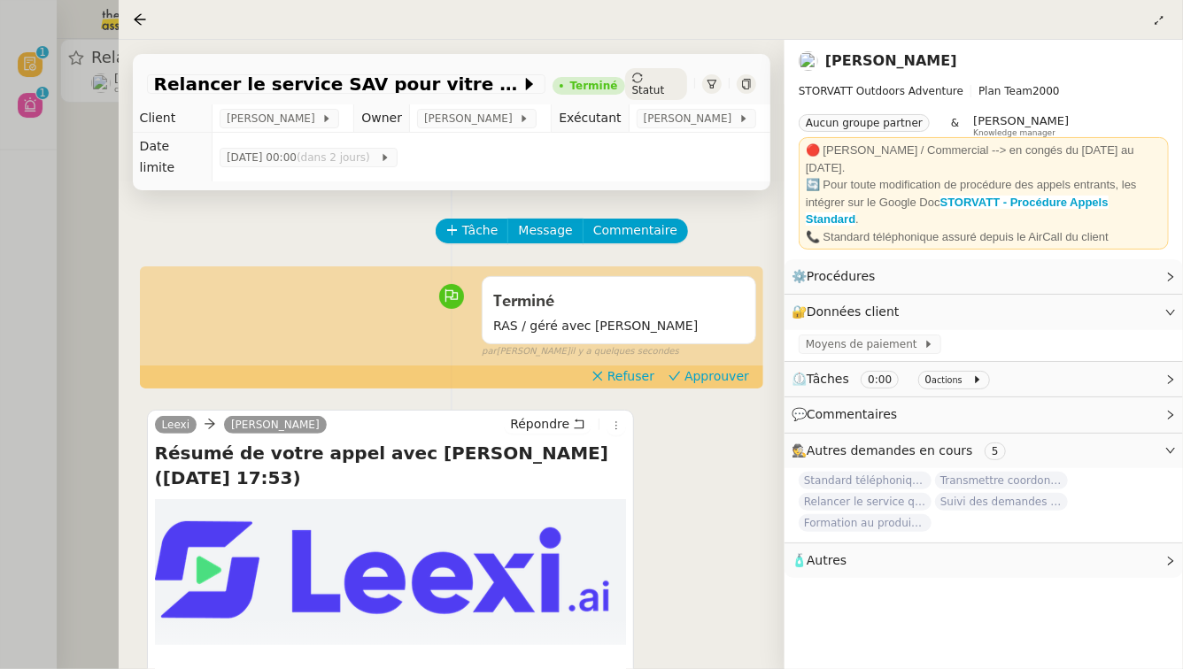
click at [91, 211] on div at bounding box center [591, 334] width 1183 height 669
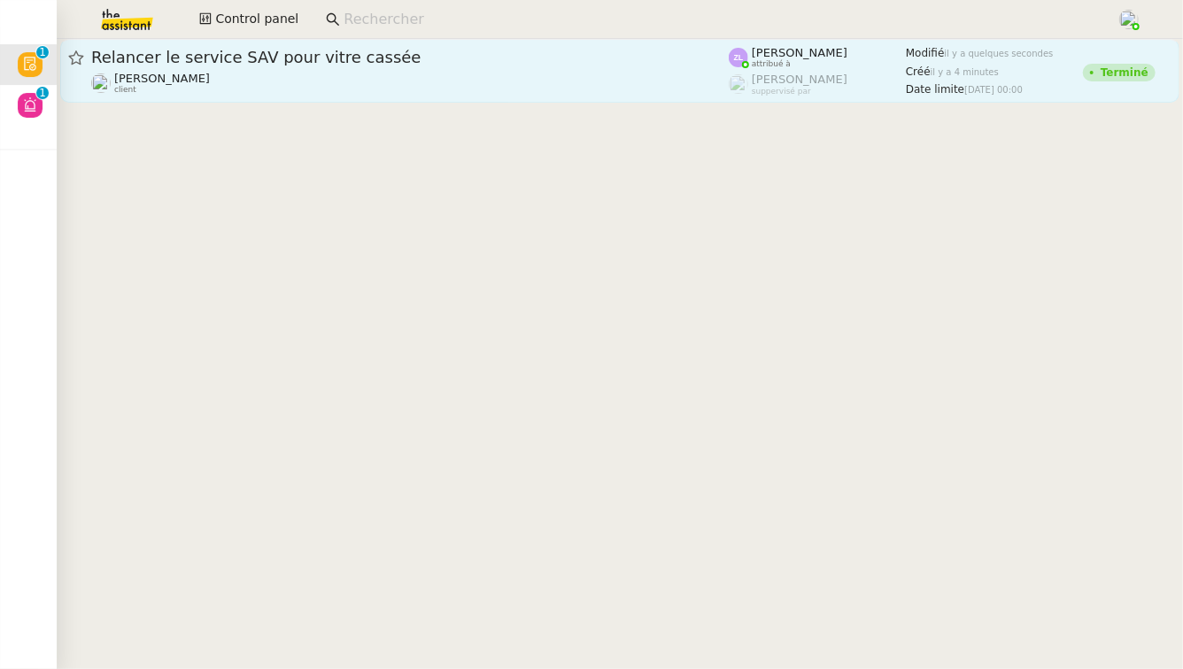
click at [482, 59] on span "Relancer le service SAV pour vitre cassée" at bounding box center [409, 58] width 637 height 16
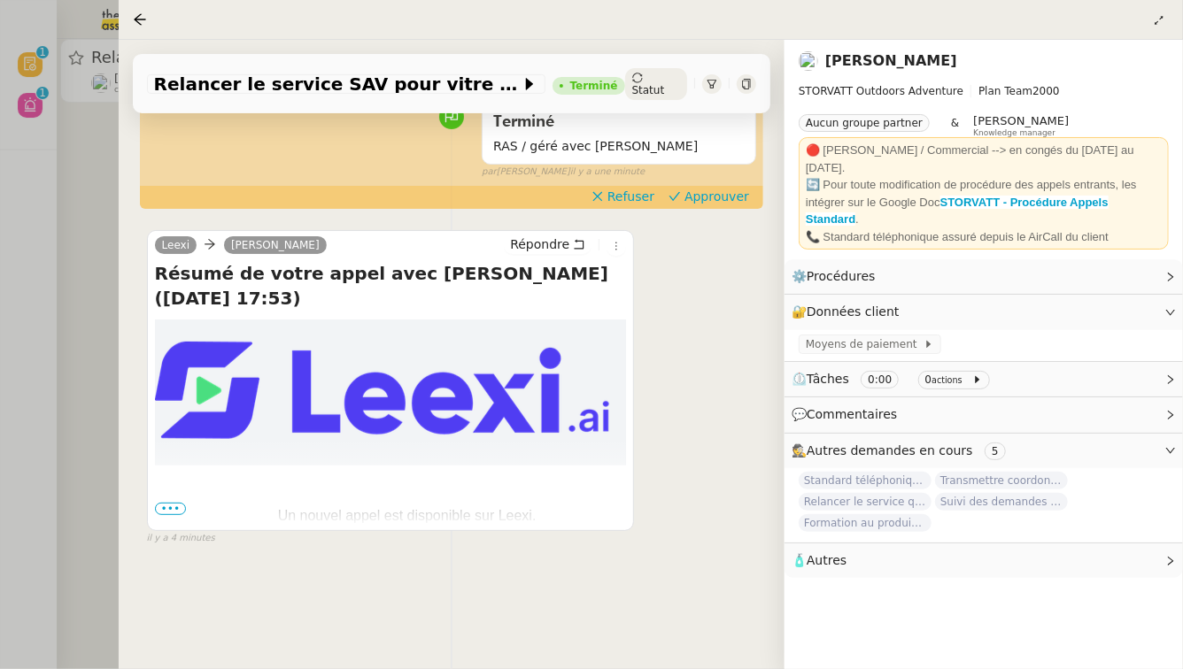
scroll to position [248, 0]
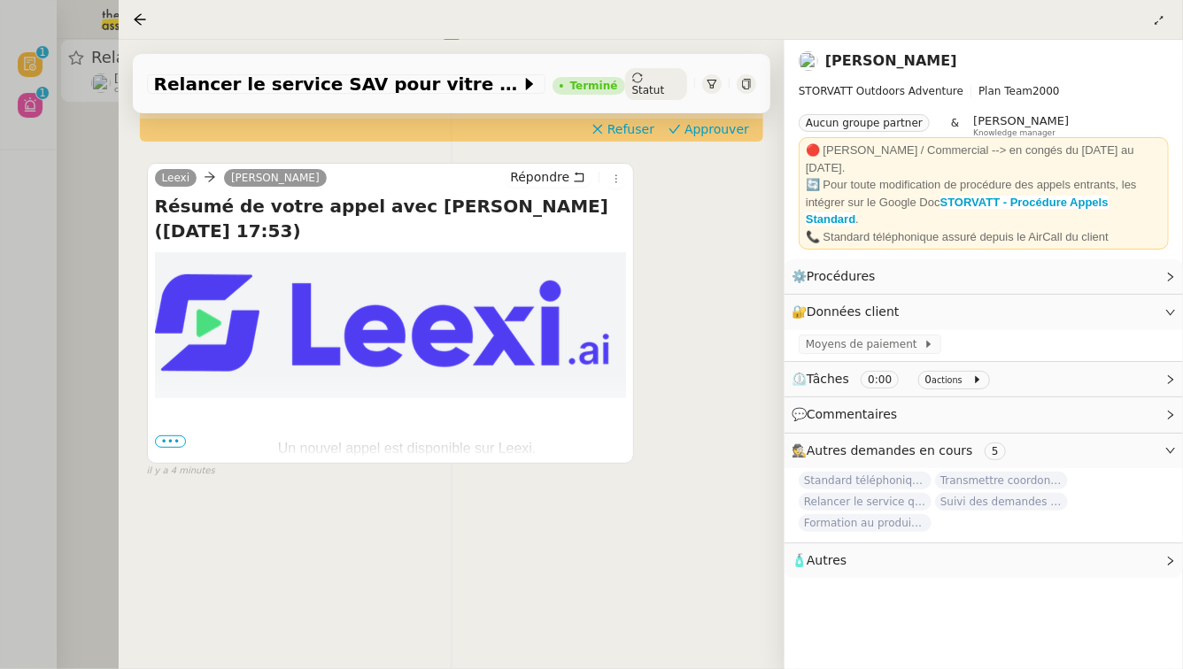
click at [96, 352] on div at bounding box center [591, 334] width 1183 height 669
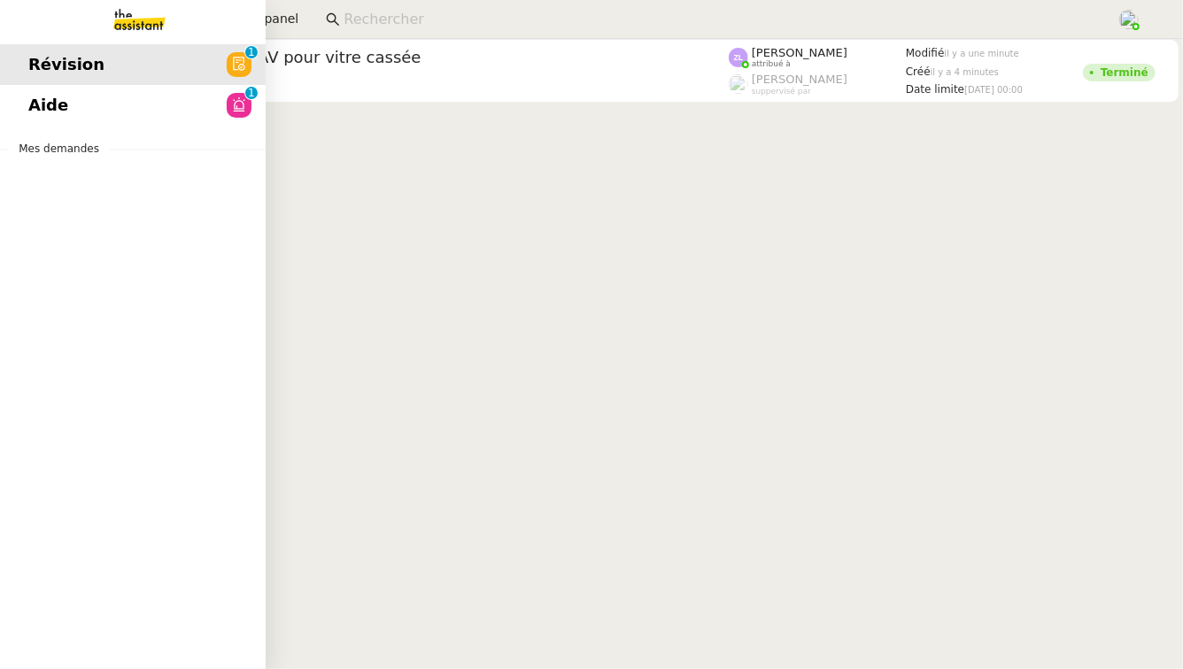
click at [52, 105] on span "Aide" at bounding box center [48, 105] width 40 height 27
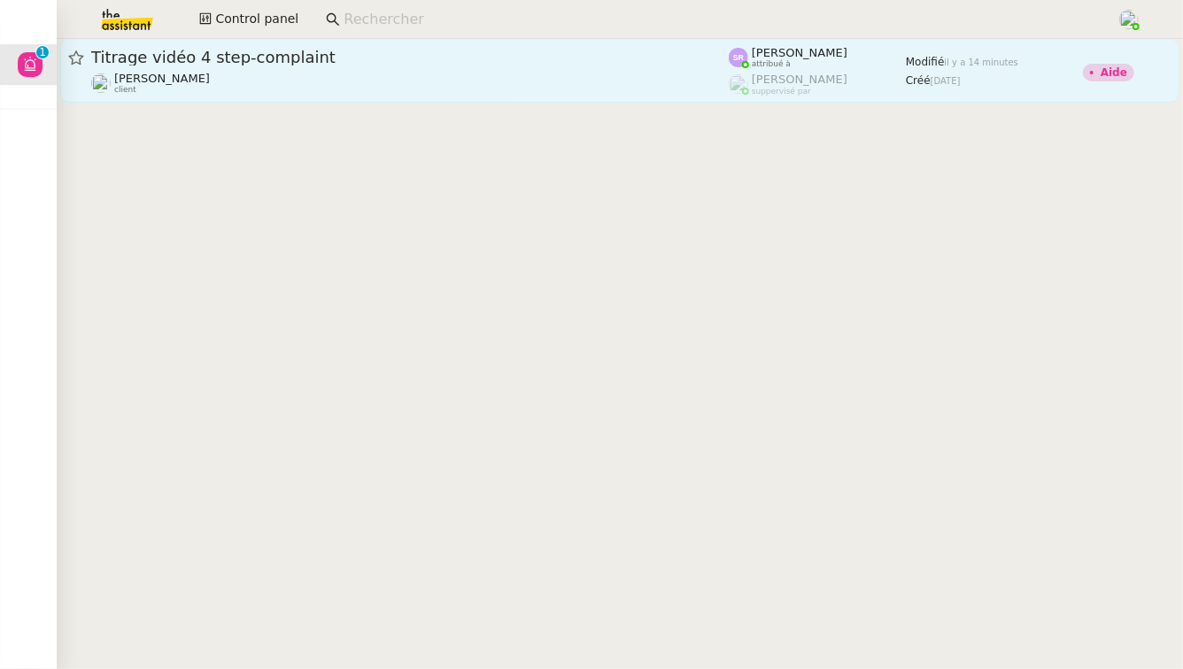
click at [205, 69] on div "Titrage vidéo 4 step-complaint [PERSON_NAME] client" at bounding box center [409, 71] width 637 height 48
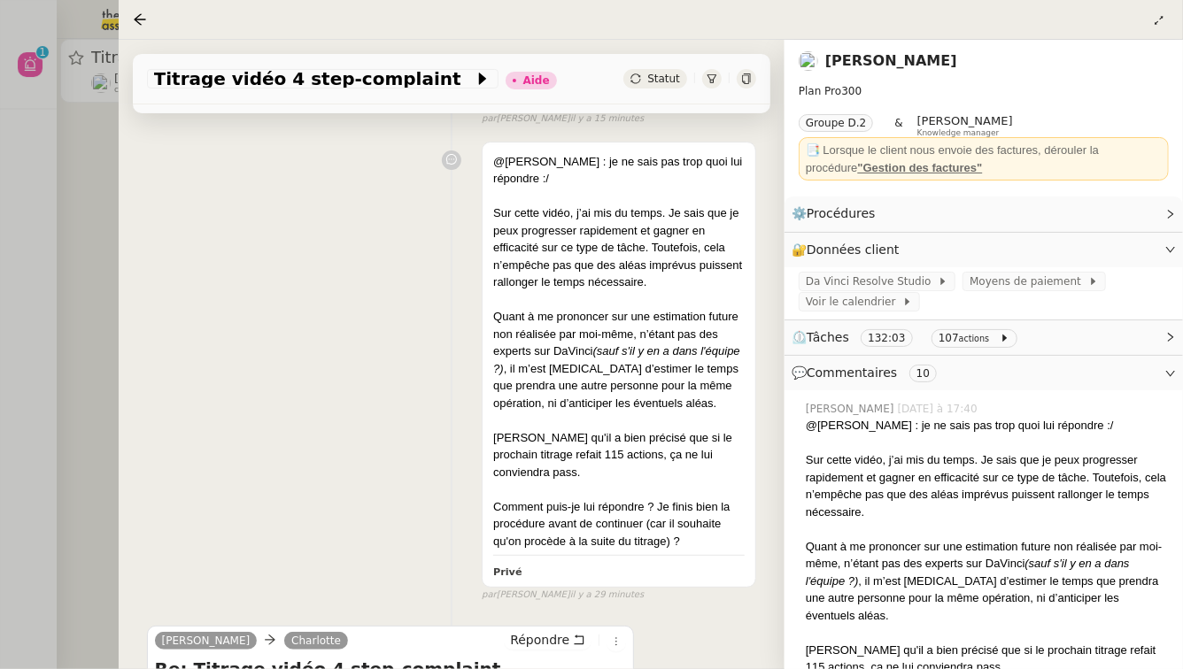
scroll to position [215, 0]
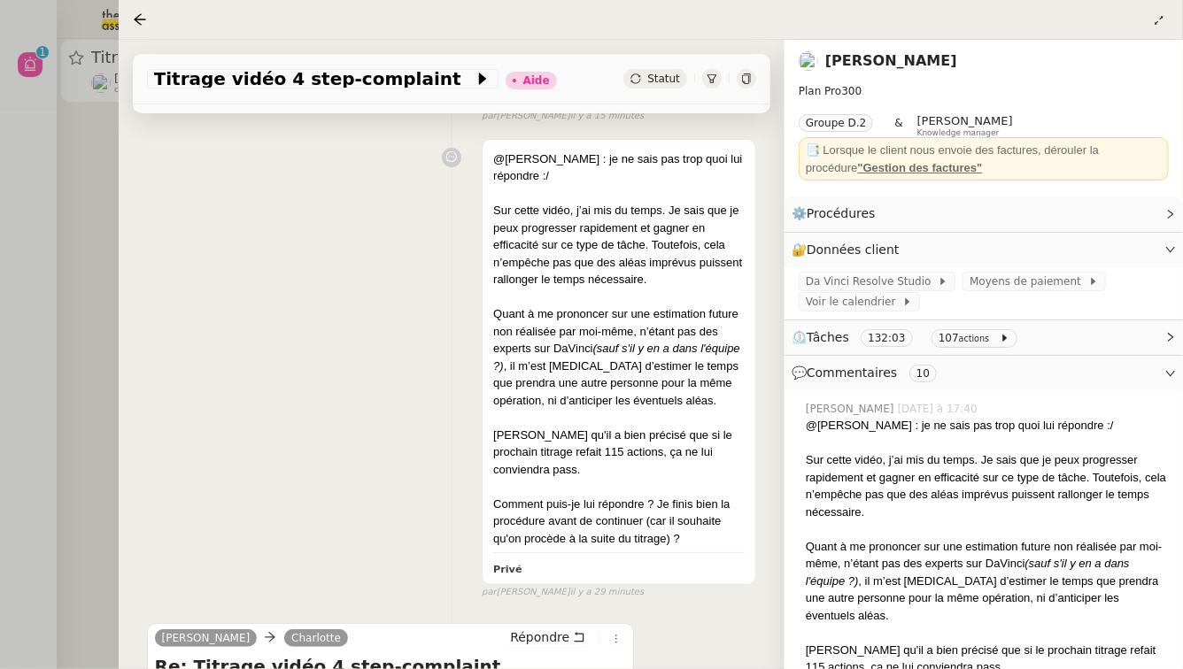
click at [77, 302] on div at bounding box center [591, 334] width 1183 height 669
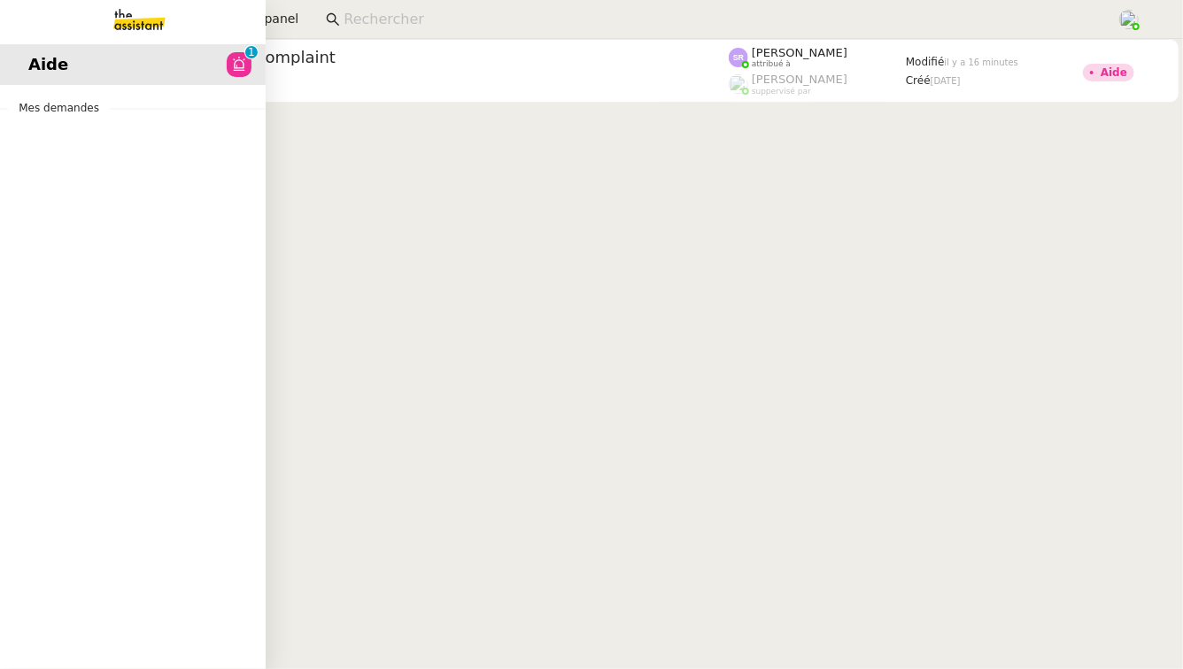
click at [42, 66] on span "Aide" at bounding box center [48, 64] width 40 height 27
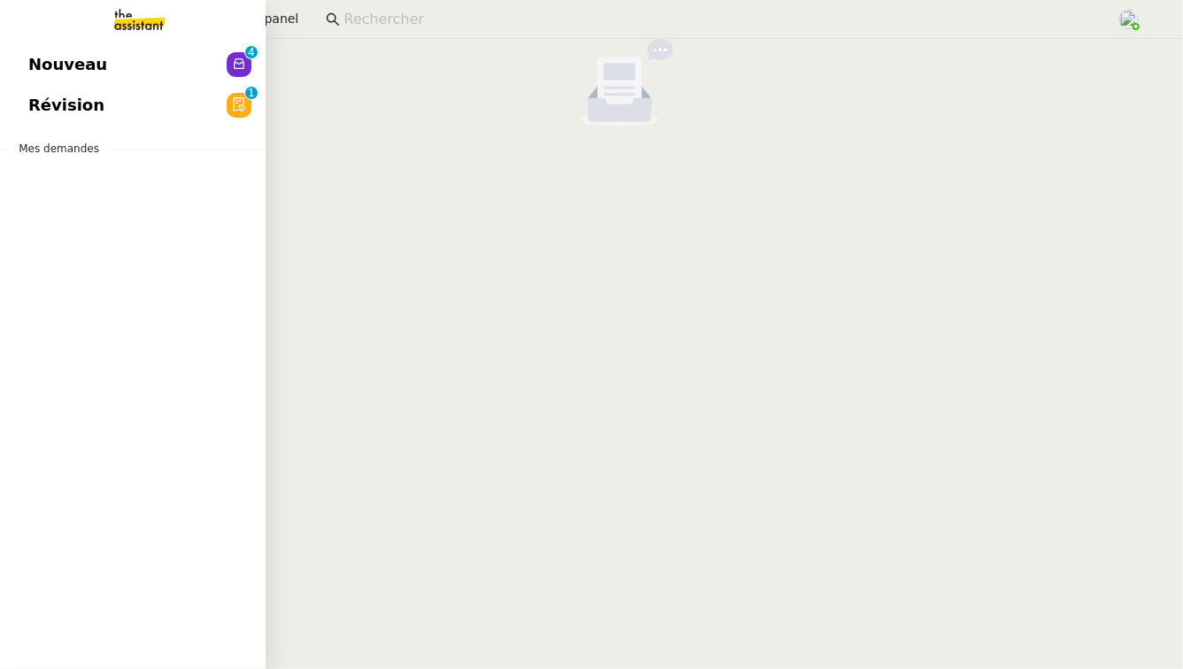
click at [67, 64] on span "Nouveau" at bounding box center [67, 64] width 79 height 27
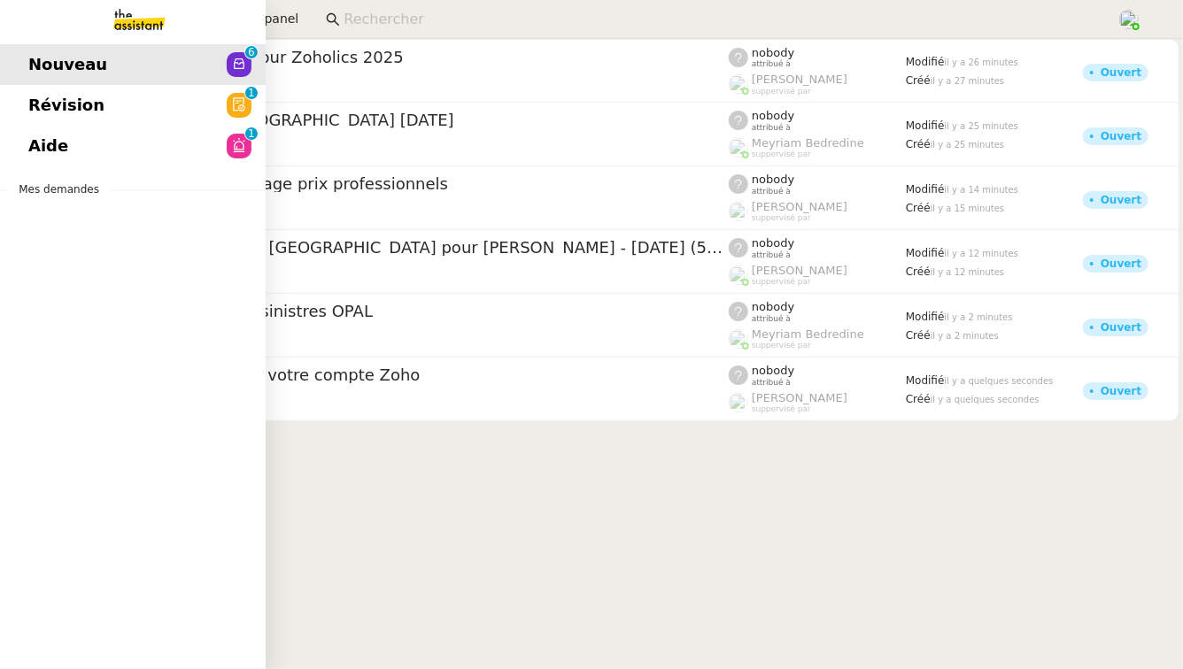
click at [132, 109] on link "Révision 0 1 2 3 4 5 6 7 8 9" at bounding box center [133, 105] width 266 height 41
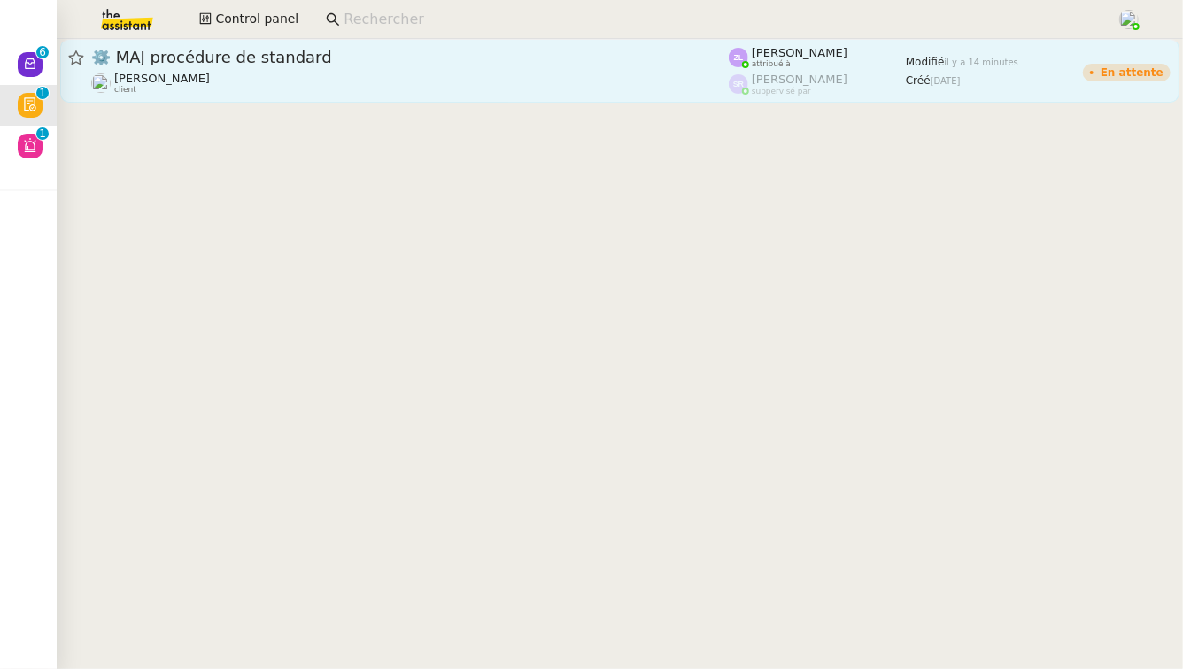
click at [539, 69] on div "⚙️ MAJ procédure de standard [PERSON_NAME] client" at bounding box center [409, 71] width 637 height 48
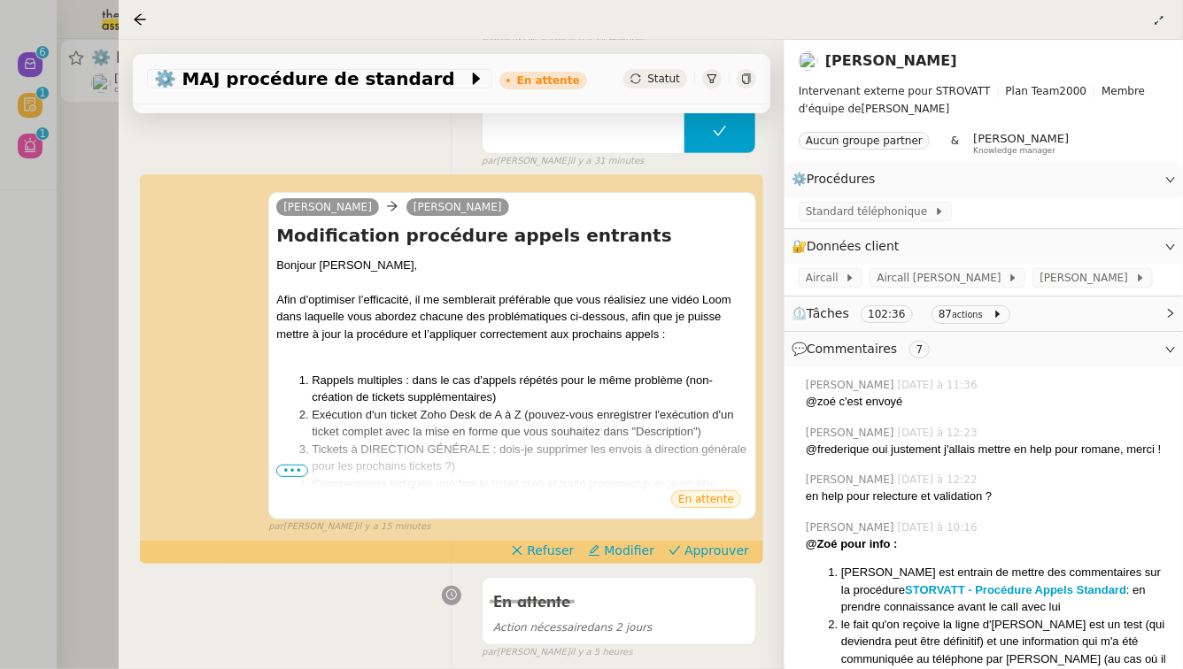
scroll to position [313, 0]
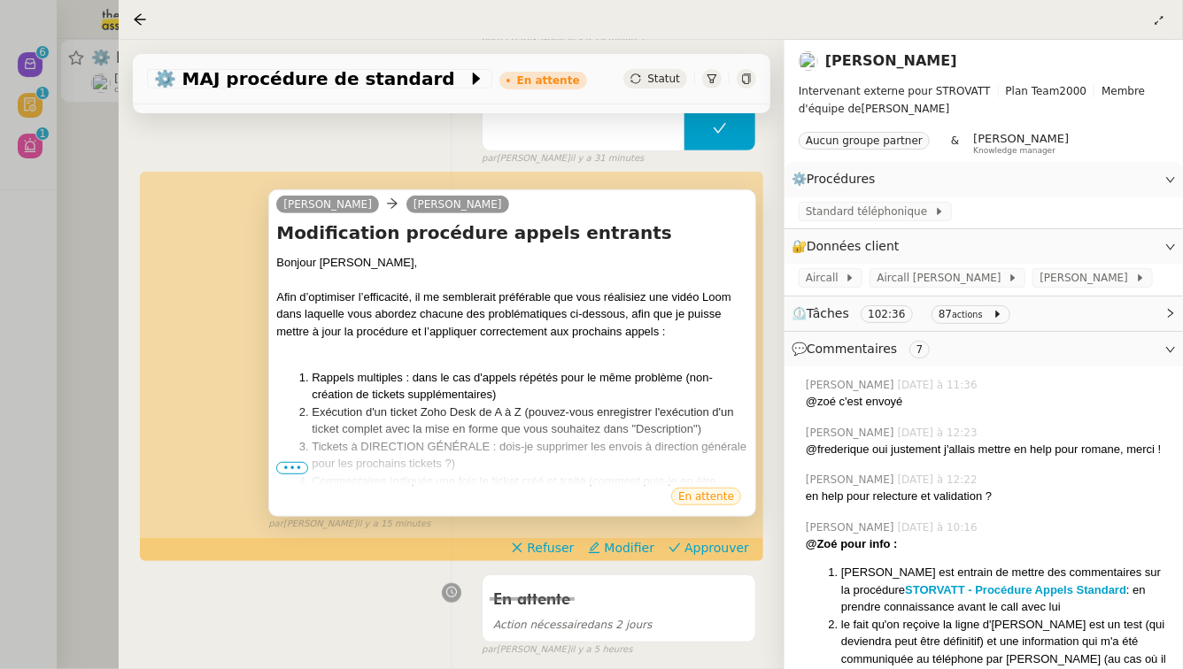
click at [290, 471] on span "•••" at bounding box center [292, 468] width 32 height 12
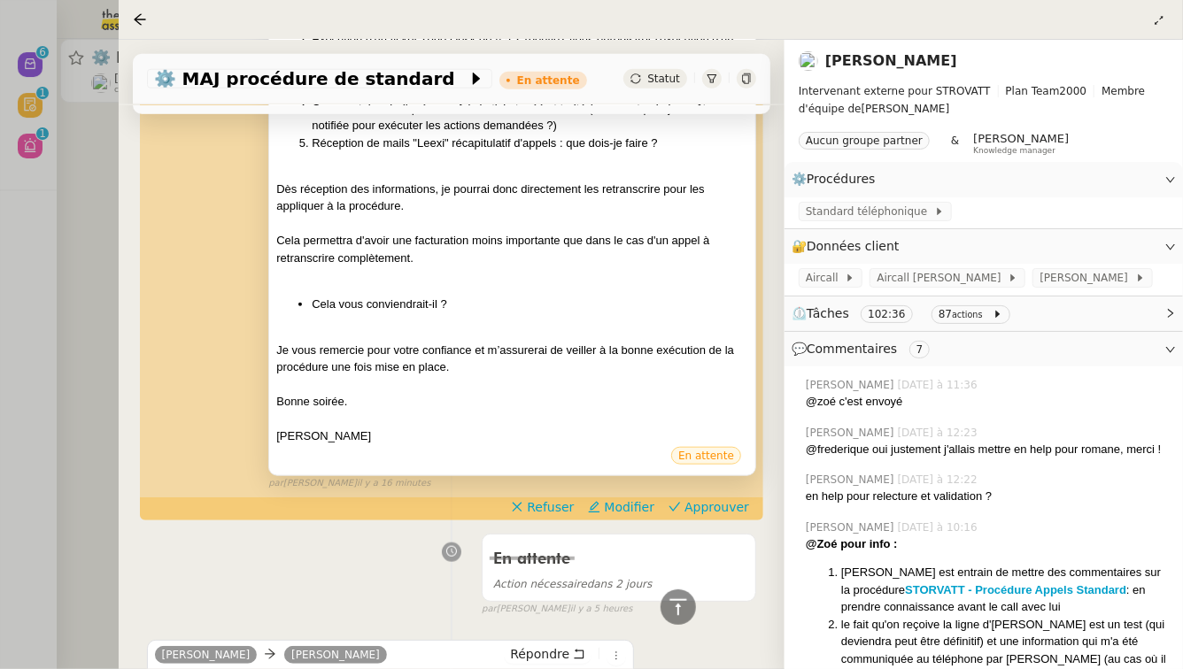
scroll to position [705, 0]
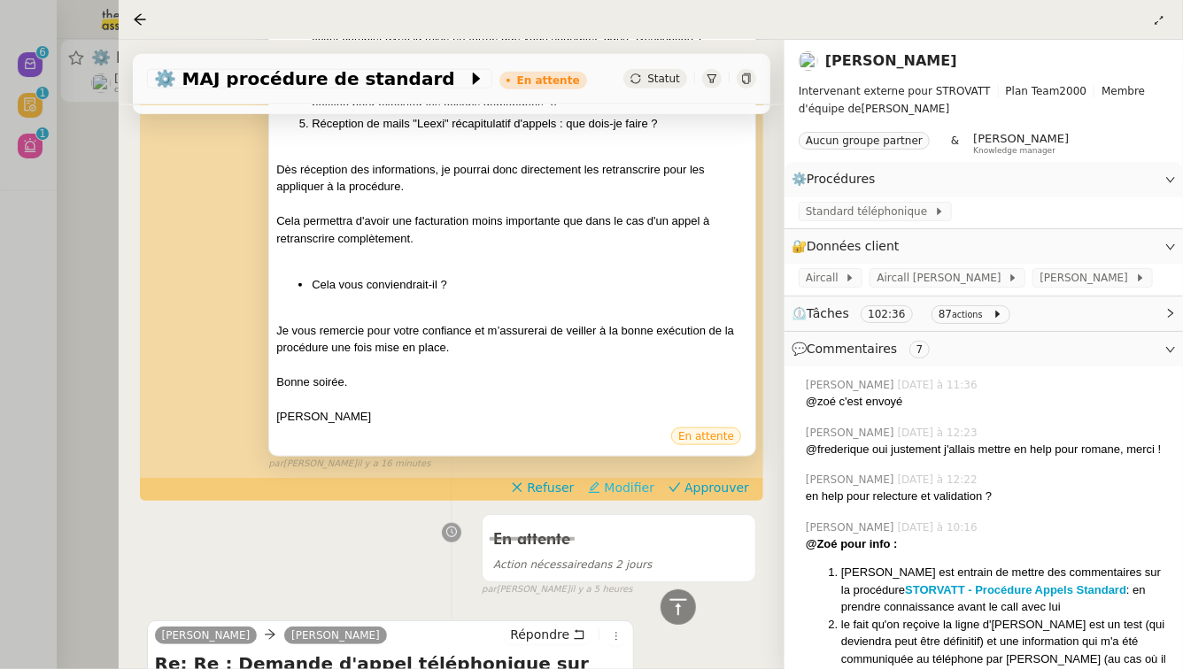
click at [641, 484] on span "Modifier" at bounding box center [629, 488] width 50 height 18
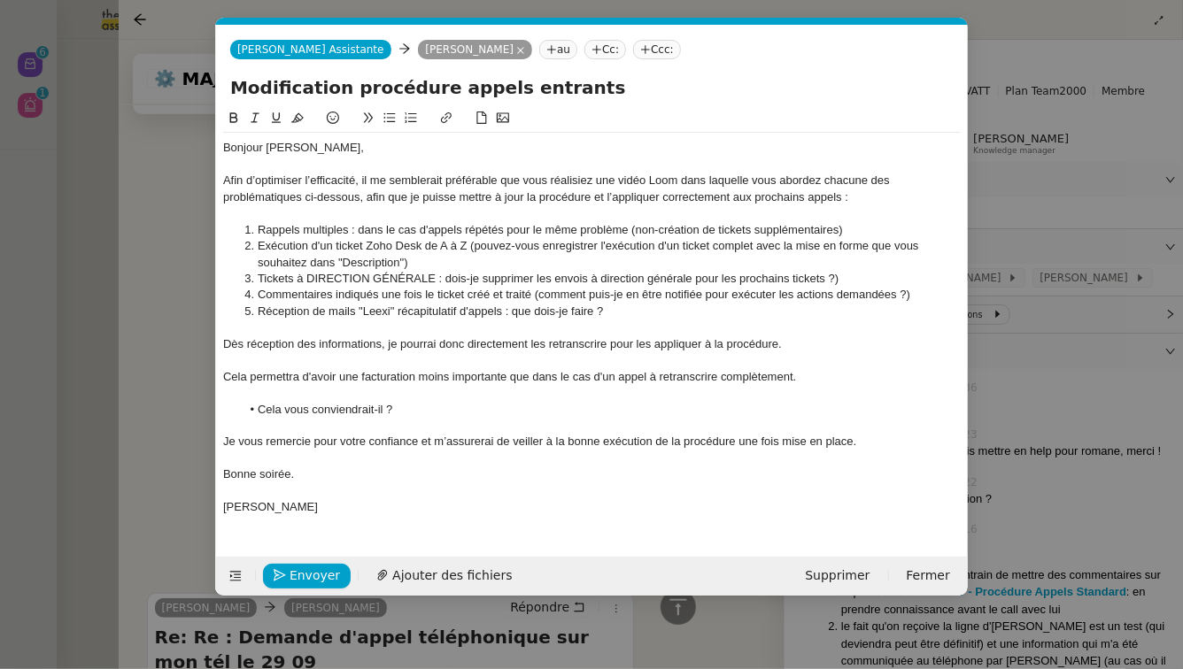
scroll to position [0, 37]
click at [226, 180] on div "Afin d’optimiser l’efficacité, il me semblerait préférable que vous réalisiez u…" at bounding box center [591, 189] width 737 height 33
click at [223, 179] on div "Afin d’optimiser l’efficacité, il me semblerait préférable que vous réalisiez u…" at bounding box center [591, 189] width 737 height 33
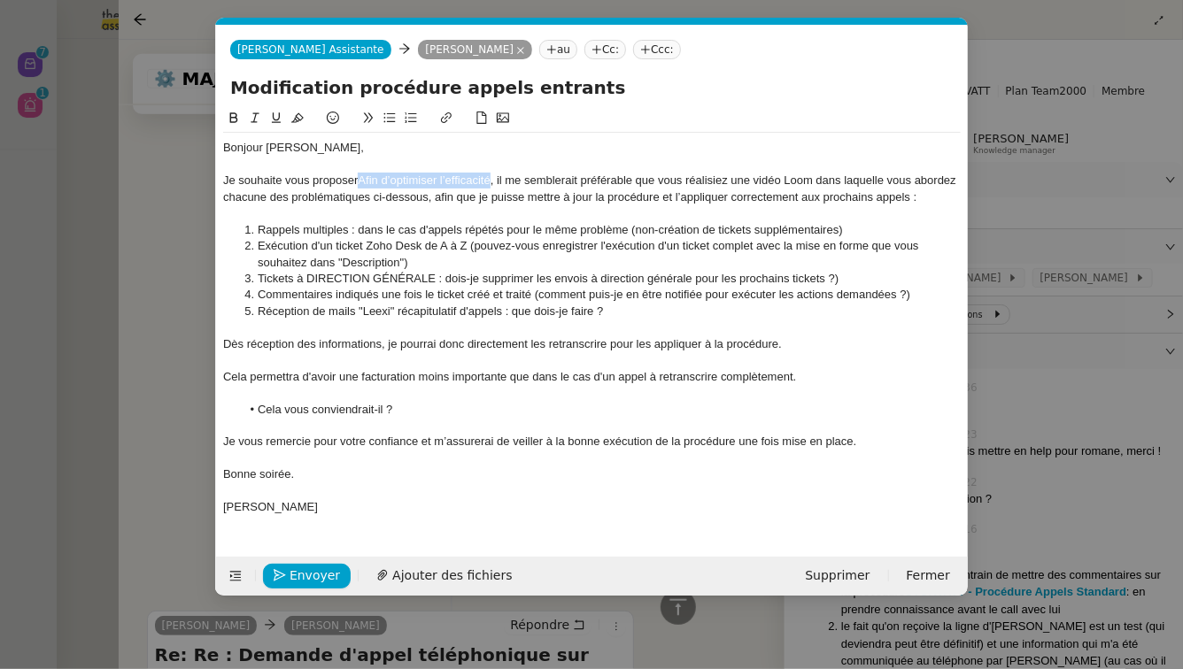
drag, startPoint x: 360, startPoint y: 181, endPoint x: 490, endPoint y: 181, distance: 129.2
click at [490, 181] on div "Je souhaite vous proposerAfin d’optimiser l’efficacité, il me semblerait préfér…" at bounding box center [591, 189] width 737 height 33
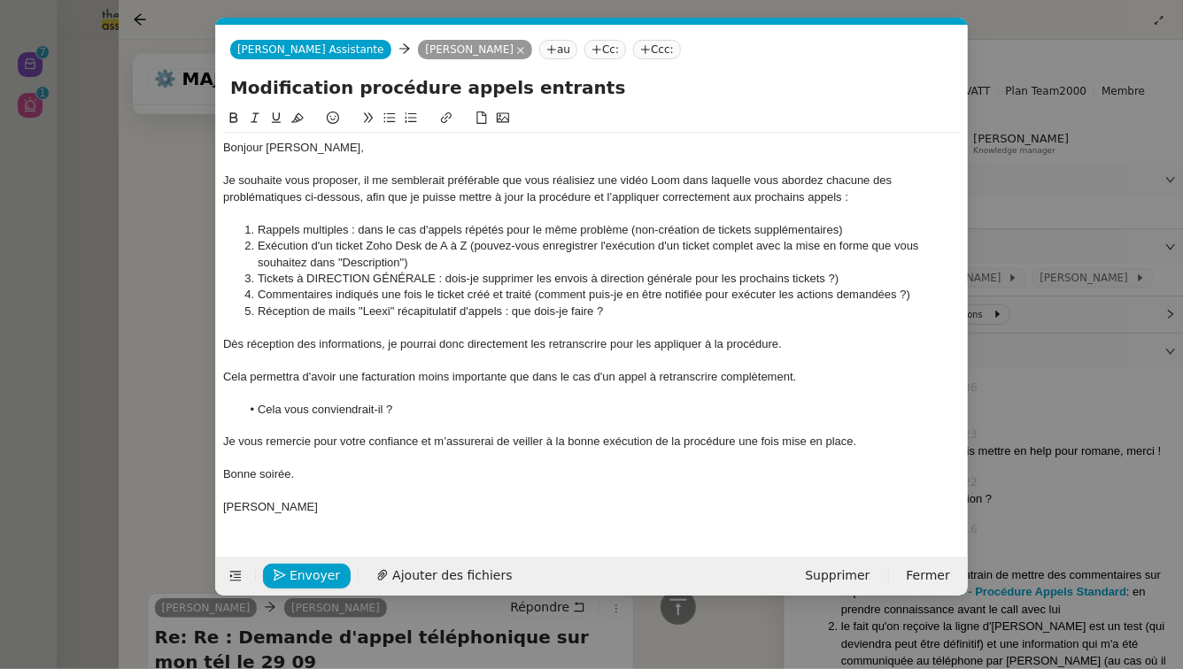
click at [143, 235] on nz-modal-container "Service TA - VOYAGE - PROPOSITION GLOBALE A utiliser dans le cadre de propositi…" at bounding box center [591, 334] width 1183 height 669
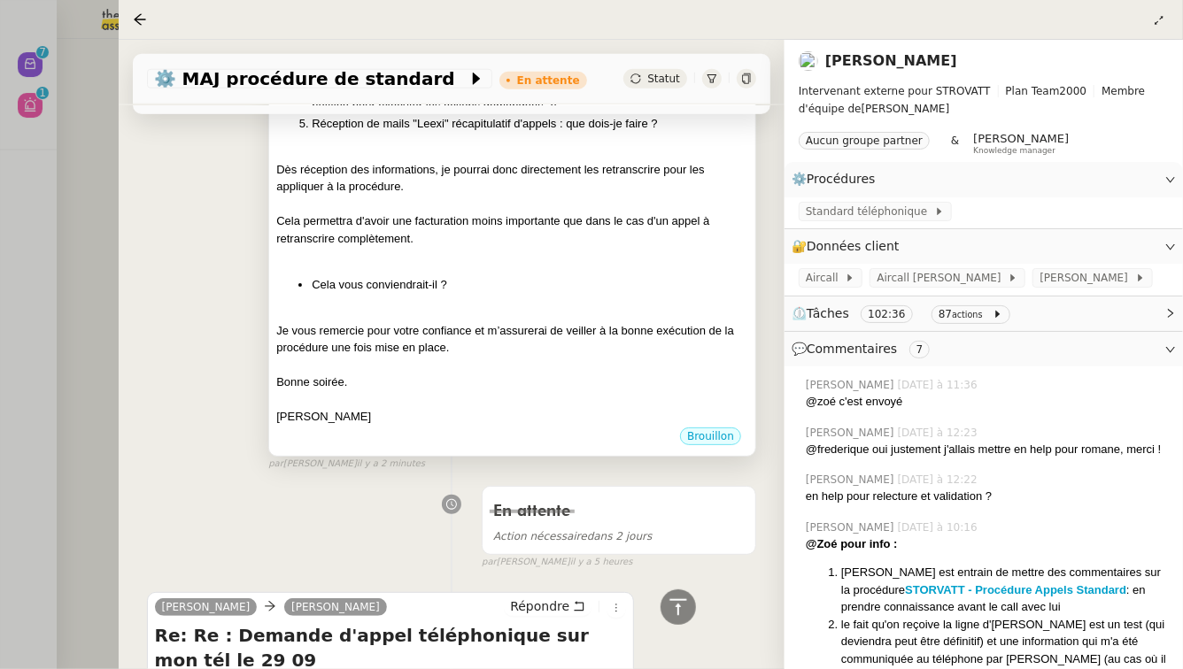
scroll to position [705, 0]
click at [669, 75] on span "Statut" at bounding box center [663, 79] width 33 height 12
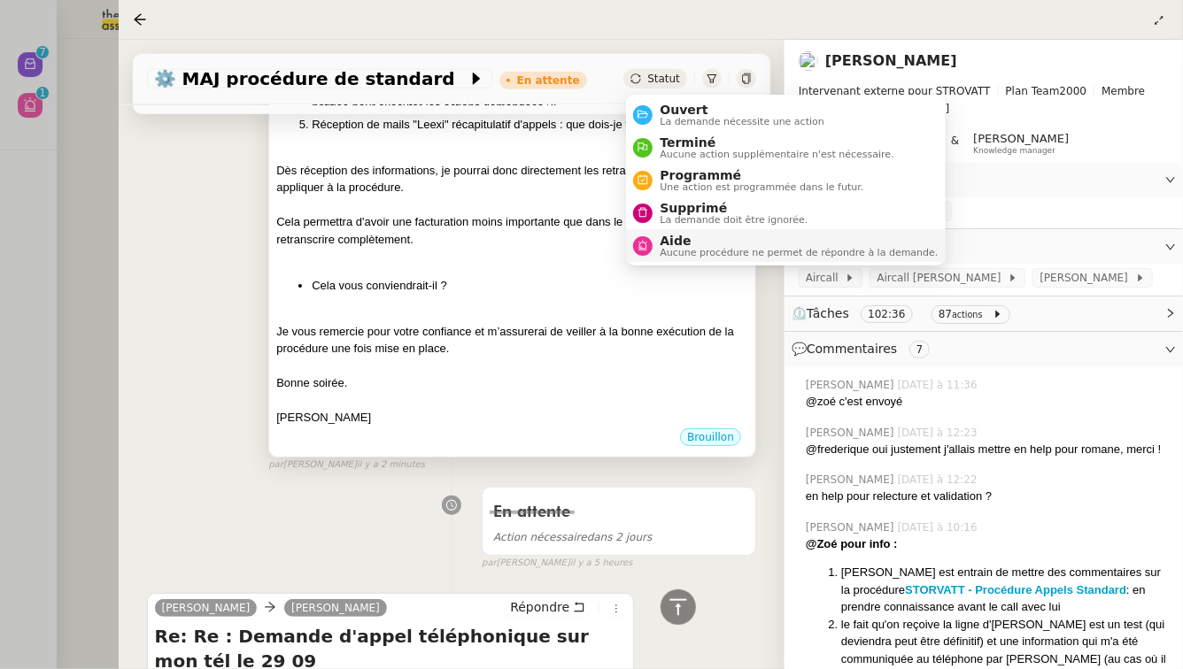
click at [726, 241] on span "Aide" at bounding box center [798, 241] width 278 height 14
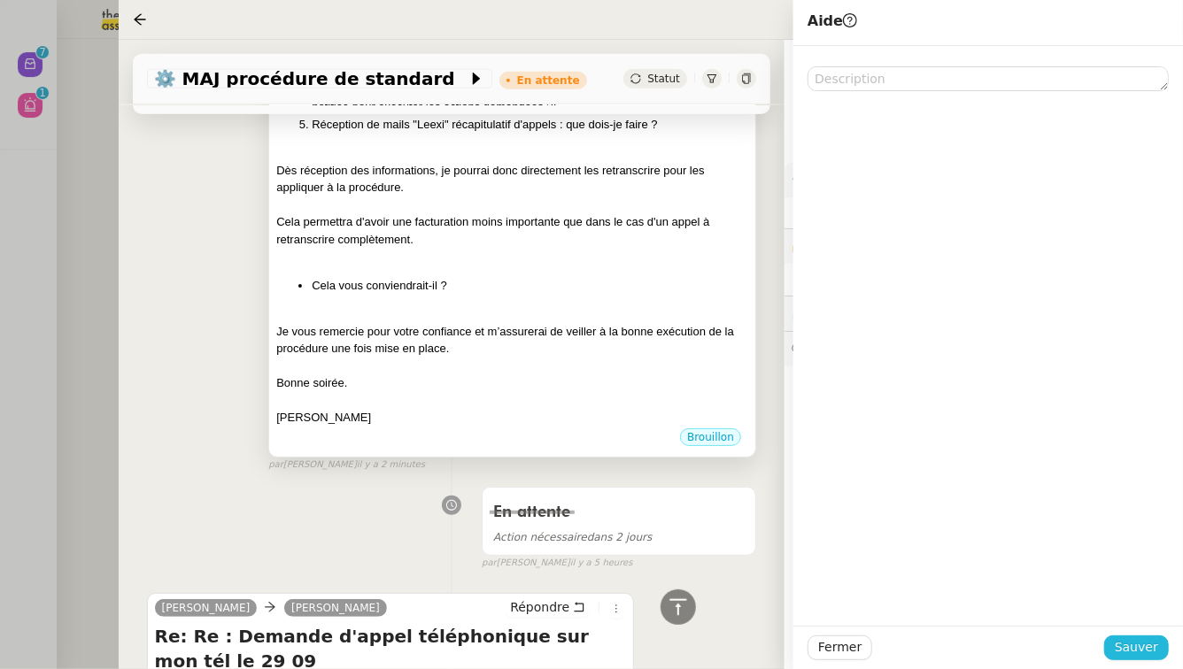
click at [1157, 639] on span "Sauver" at bounding box center [1135, 647] width 43 height 20
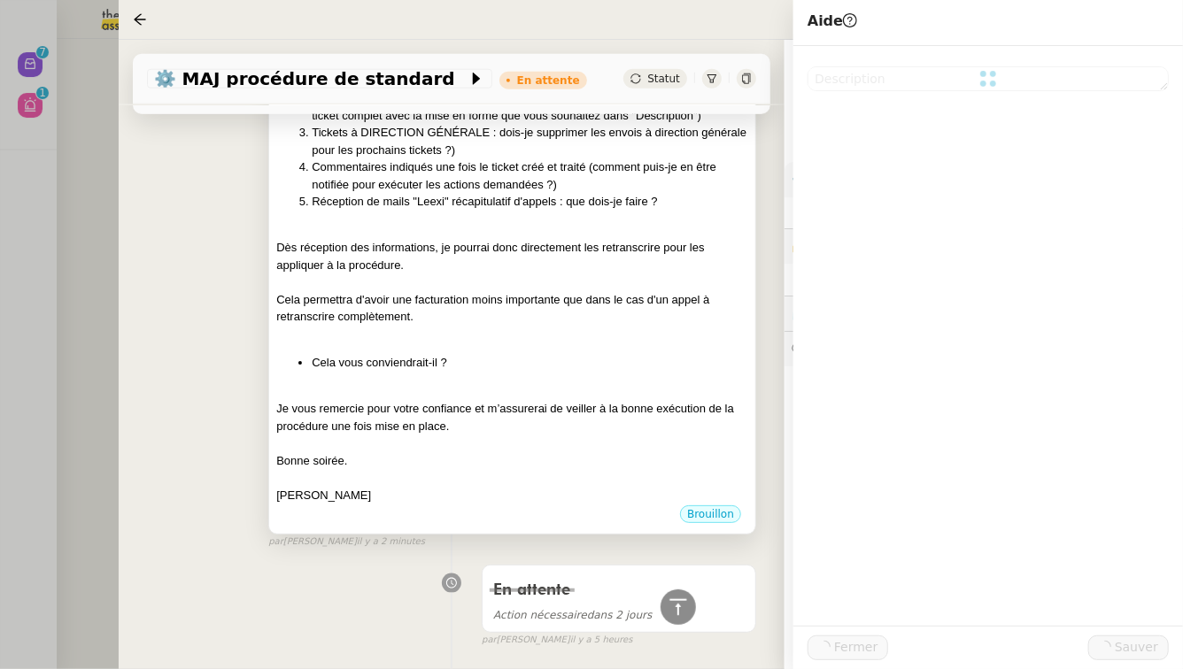
scroll to position [783, 0]
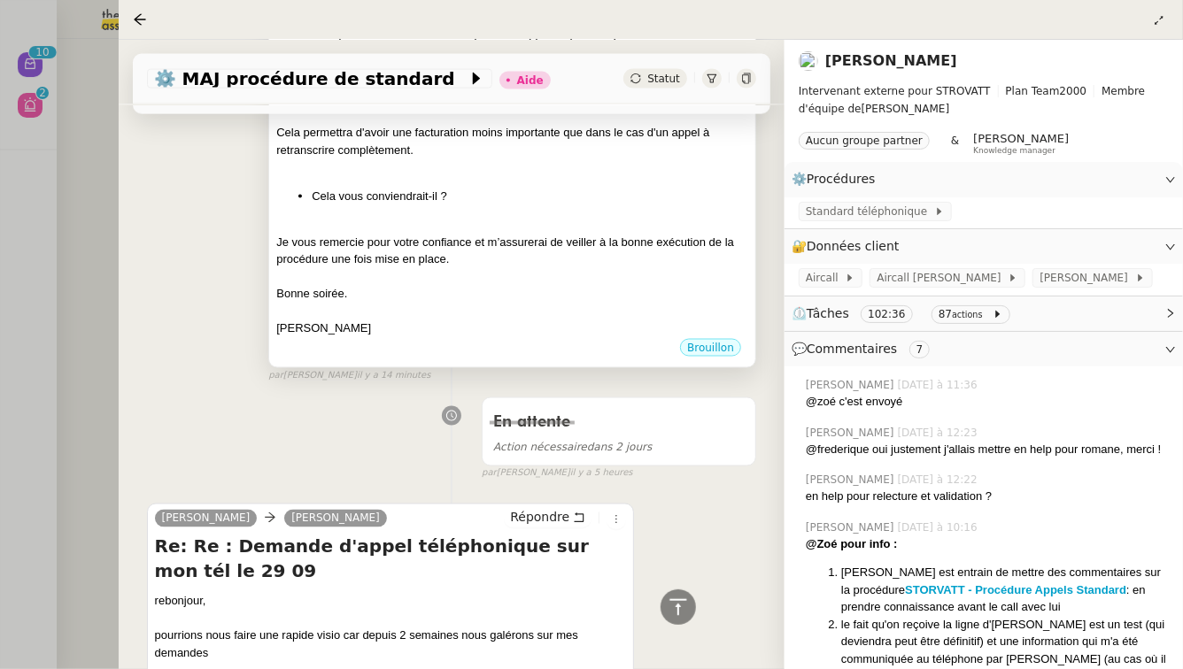
scroll to position [1366, 0]
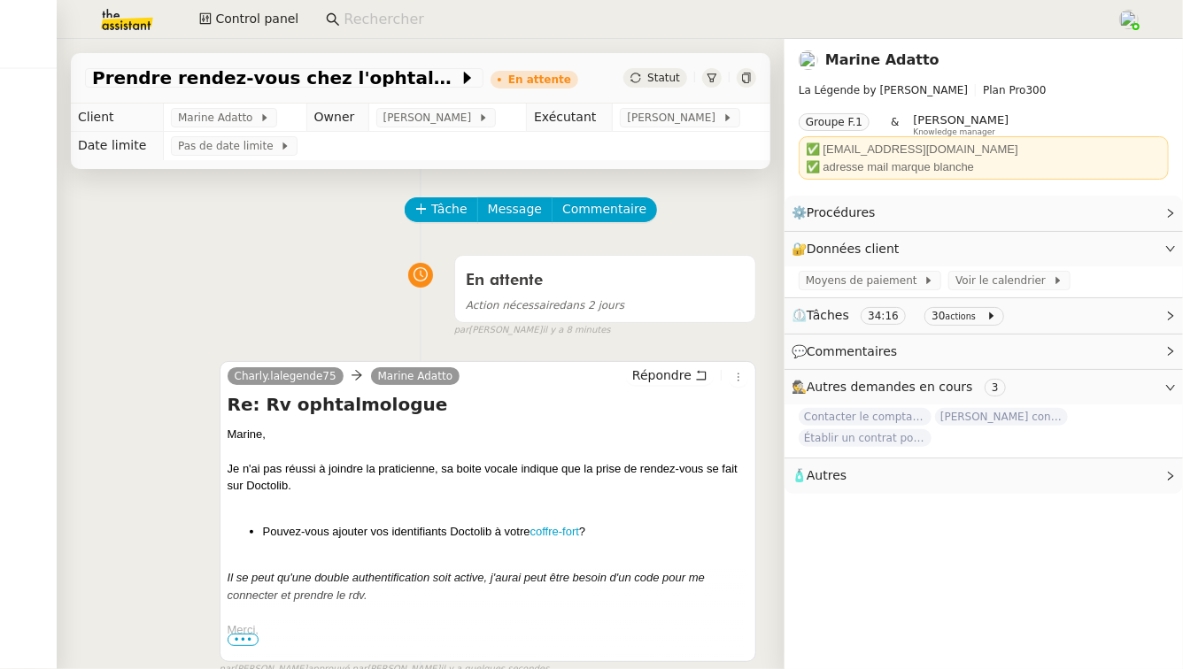
scroll to position [266, 0]
